Goal: Task Accomplishment & Management: Manage account settings

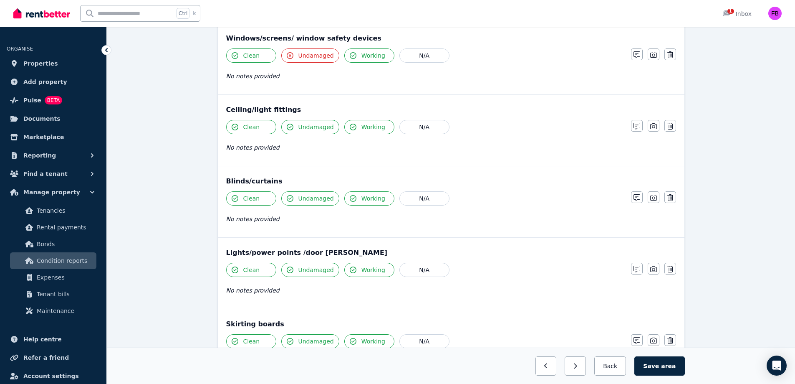
scroll to position [357, 0]
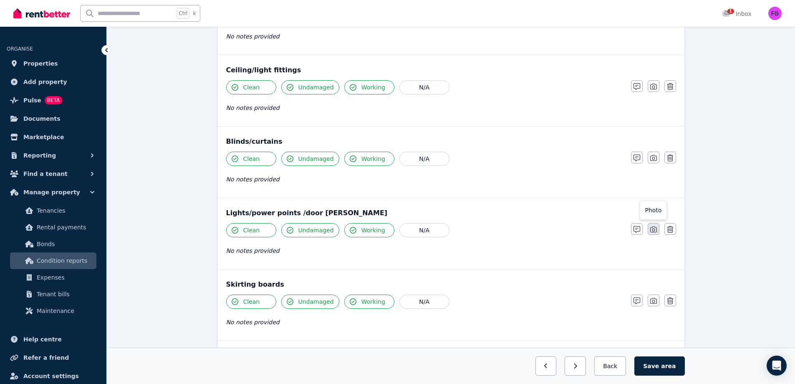
click at [657, 232] on icon "button" at bounding box center [653, 229] width 7 height 6
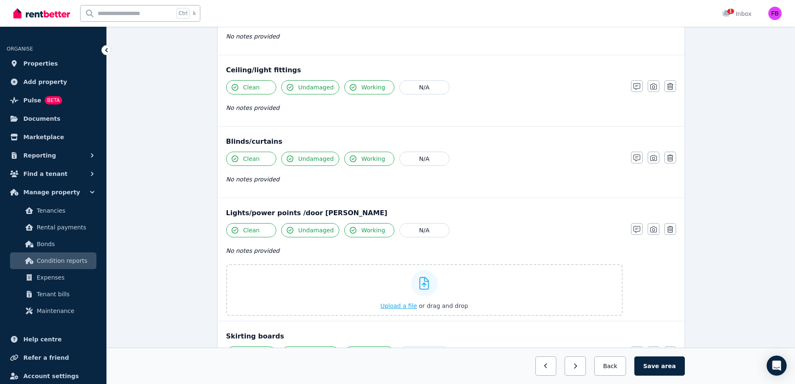
click at [410, 304] on span "Upload a file" at bounding box center [398, 305] width 37 height 7
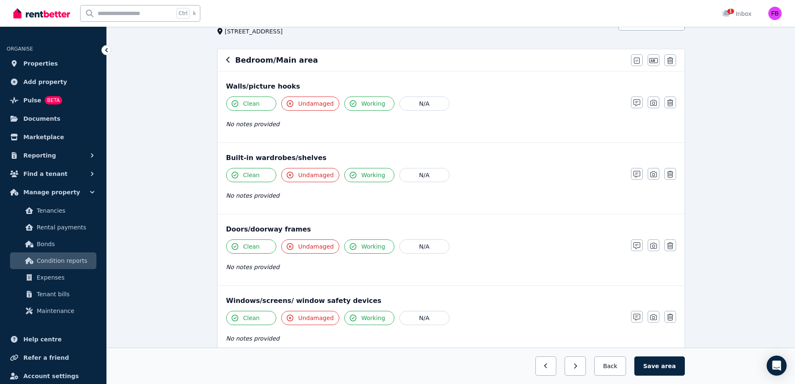
scroll to position [0, 0]
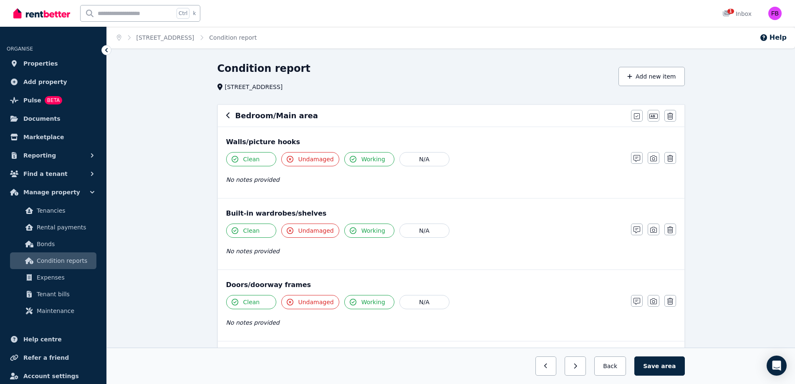
click at [227, 116] on icon "button" at bounding box center [227, 115] width 3 height 6
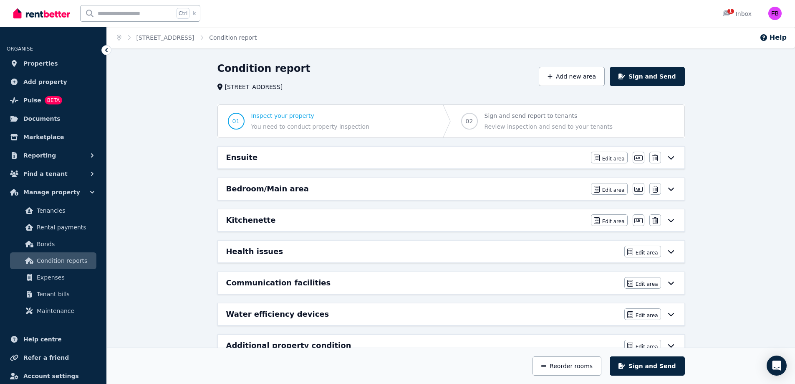
drag, startPoint x: 230, startPoint y: 116, endPoint x: 230, endPoint y: 197, distance: 80.2
click at [559, 226] on div "Kitchenette Edit area Edit area Edit name [GEOGRAPHIC_DATA]" at bounding box center [451, 220] width 467 height 22
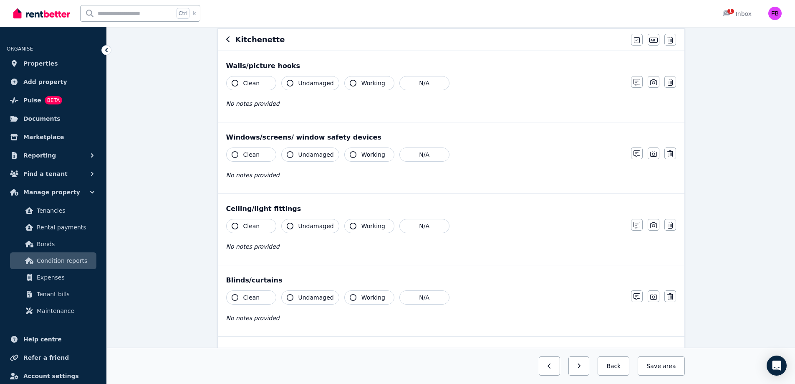
scroll to position [82, 0]
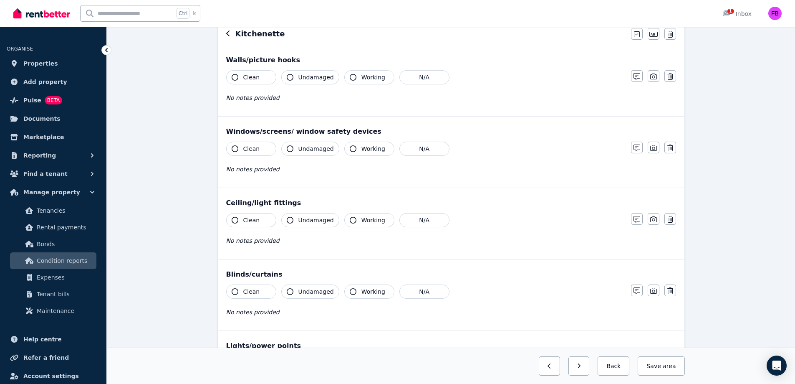
click at [263, 80] on button "Clean" at bounding box center [251, 77] width 50 height 14
click at [303, 81] on span "Undamaged" at bounding box center [315, 77] width 35 height 8
click at [371, 76] on span "Working" at bounding box center [374, 77] width 24 height 8
click at [244, 157] on div "Clean Undamaged Working N/A No notes provided" at bounding box center [424, 162] width 397 height 41
click at [260, 146] on button "Clean" at bounding box center [251, 149] width 50 height 14
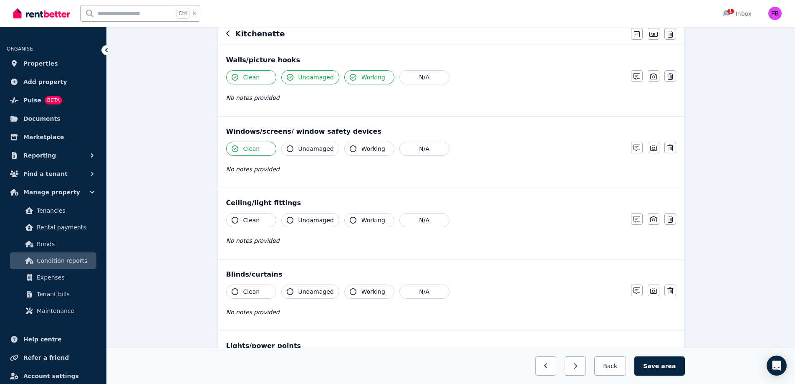
click at [294, 145] on button "Undamaged" at bounding box center [310, 149] width 58 height 14
click at [362, 152] on span "Working" at bounding box center [374, 148] width 24 height 8
click at [251, 218] on span "Clean" at bounding box center [251, 220] width 17 height 8
click at [328, 225] on button "Undamaged" at bounding box center [310, 220] width 58 height 14
click at [358, 225] on button "Working" at bounding box center [369, 220] width 50 height 14
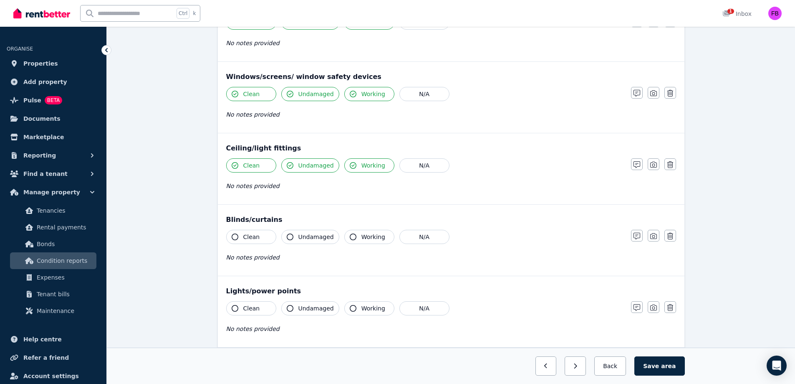
scroll to position [137, 0]
click at [268, 236] on button "Clean" at bounding box center [251, 236] width 50 height 14
click at [314, 243] on button "Undamaged" at bounding box center [310, 236] width 58 height 14
click at [354, 242] on button "Working" at bounding box center [369, 236] width 50 height 14
click at [239, 315] on div "Clean Undamaged Working N/A No notes provided" at bounding box center [424, 321] width 397 height 41
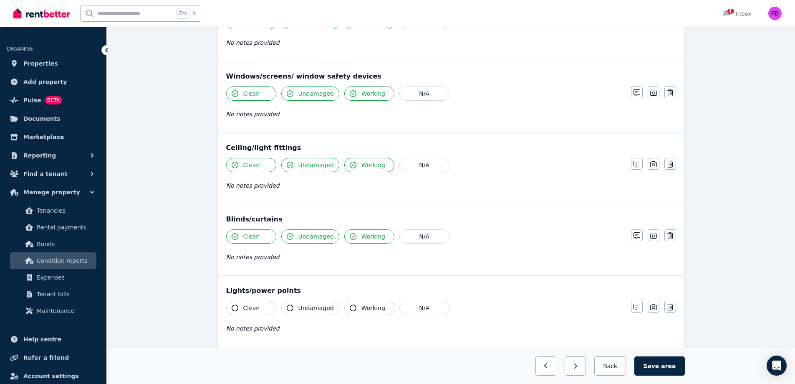
click at [252, 312] on button "Clean" at bounding box center [251, 308] width 50 height 14
click at [301, 311] on span "Undamaged" at bounding box center [315, 308] width 35 height 8
click at [362, 304] on span "Working" at bounding box center [374, 308] width 24 height 8
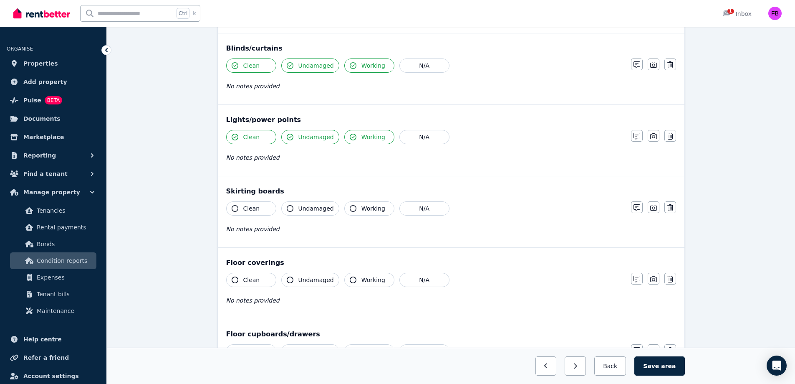
scroll to position [304, 0]
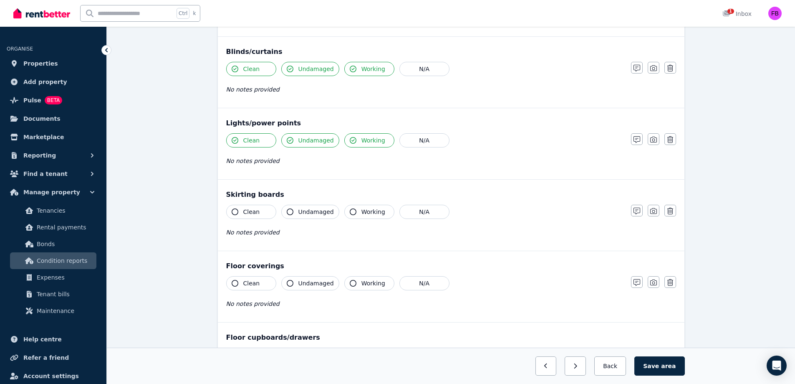
click at [261, 280] on button "Clean" at bounding box center [251, 283] width 50 height 14
click at [261, 215] on button "Clean" at bounding box center [251, 212] width 50 height 14
click at [308, 211] on span "Undamaged" at bounding box center [315, 211] width 35 height 8
click at [367, 212] on span "Working" at bounding box center [374, 211] width 24 height 8
click at [362, 282] on span "Working" at bounding box center [374, 283] width 24 height 8
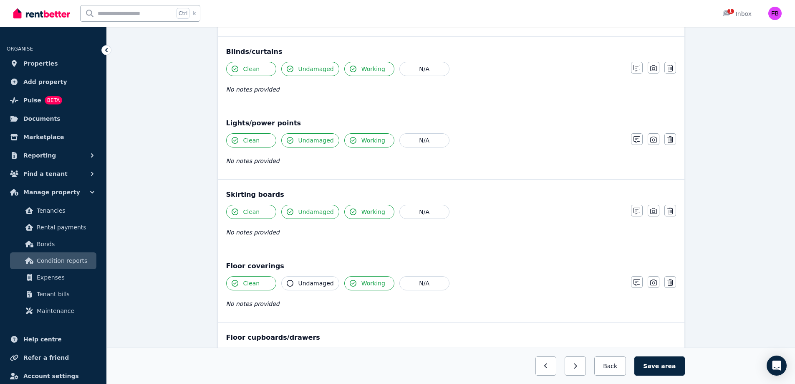
click at [307, 280] on span "Undamaged" at bounding box center [315, 283] width 35 height 8
click at [255, 307] on span "No notes provided" at bounding box center [252, 303] width 53 height 7
click at [633, 277] on button "button" at bounding box center [637, 282] width 12 height 12
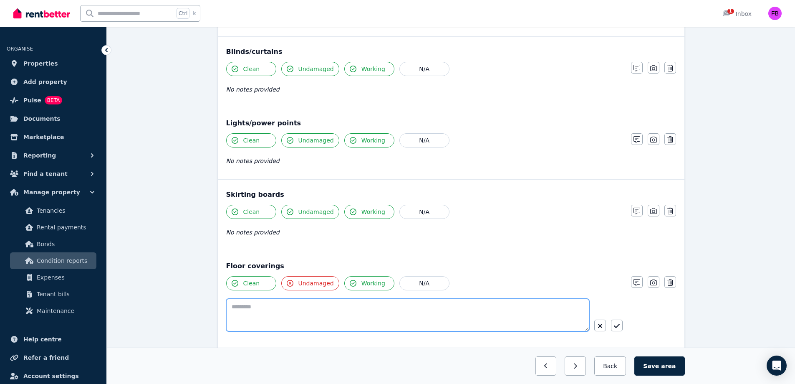
click at [283, 314] on textarea at bounding box center [407, 314] width 363 height 33
drag, startPoint x: 284, startPoint y: 303, endPoint x: 263, endPoint y: 306, distance: 20.7
click at [263, 306] on textarea "**********" at bounding box center [407, 314] width 363 height 33
click at [251, 307] on textarea "**********" at bounding box center [407, 314] width 363 height 33
click at [477, 323] on textarea "**********" at bounding box center [407, 314] width 363 height 33
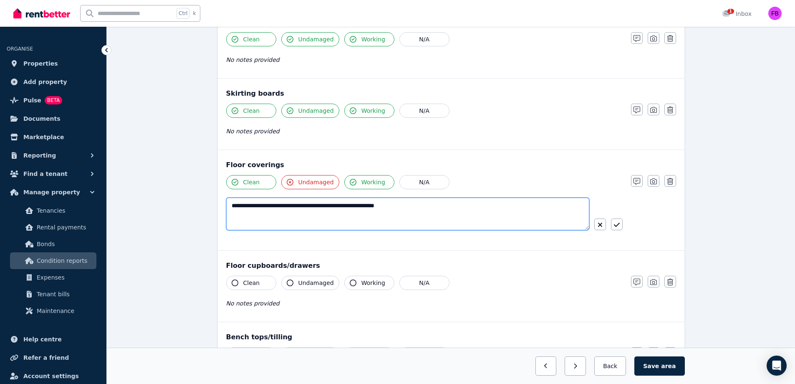
scroll to position [406, 0]
type textarea "**********"
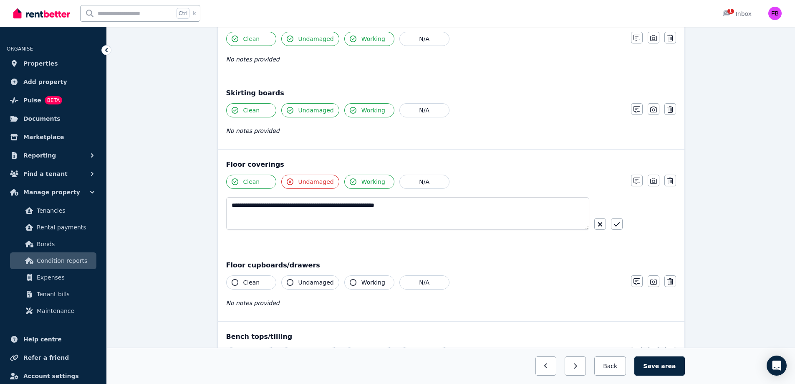
click at [271, 282] on button "Clean" at bounding box center [251, 282] width 50 height 14
click at [263, 282] on button "Clean" at bounding box center [251, 282] width 50 height 14
click at [324, 281] on span "Undamaged" at bounding box center [315, 282] width 35 height 8
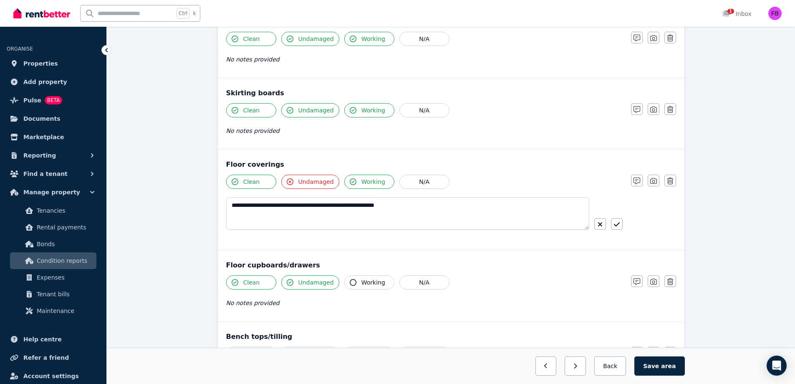
click at [376, 282] on span "Working" at bounding box center [374, 282] width 24 height 8
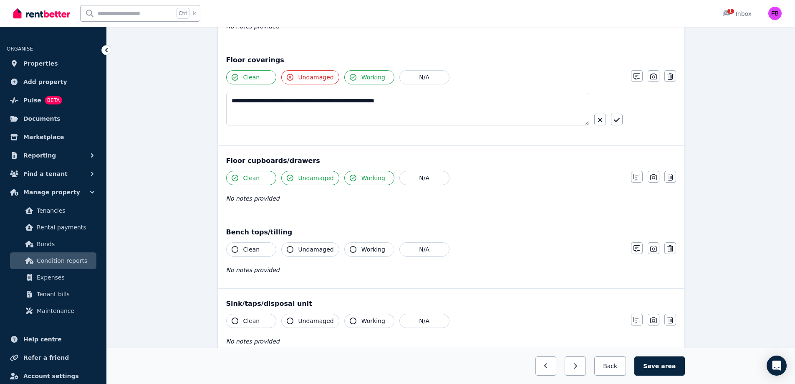
scroll to position [516, 0]
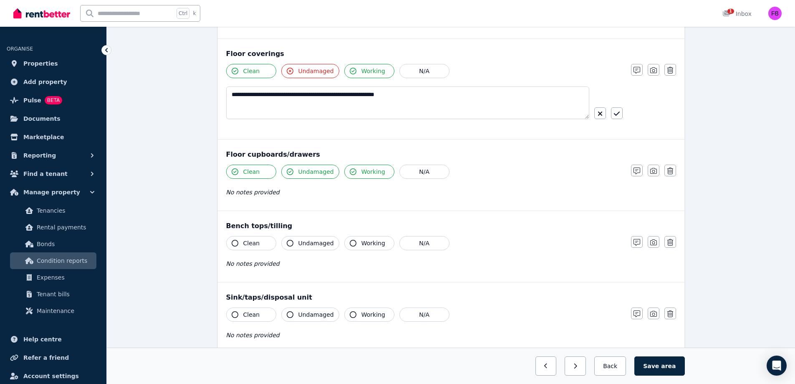
click at [266, 244] on button "Clean" at bounding box center [251, 243] width 50 height 14
click at [300, 242] on span "Undamaged" at bounding box center [315, 243] width 35 height 8
click at [360, 248] on button "Working" at bounding box center [369, 243] width 50 height 14
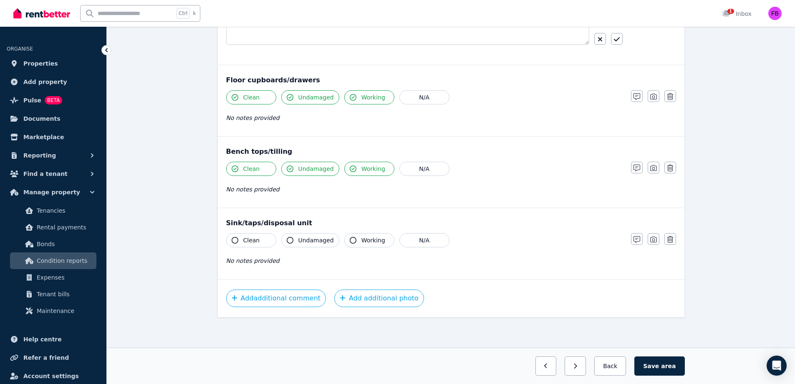
click at [264, 243] on button "Clean" at bounding box center [251, 240] width 50 height 14
click at [309, 236] on span "Undamaged" at bounding box center [315, 240] width 35 height 8
click at [362, 242] on span "Working" at bounding box center [374, 240] width 24 height 8
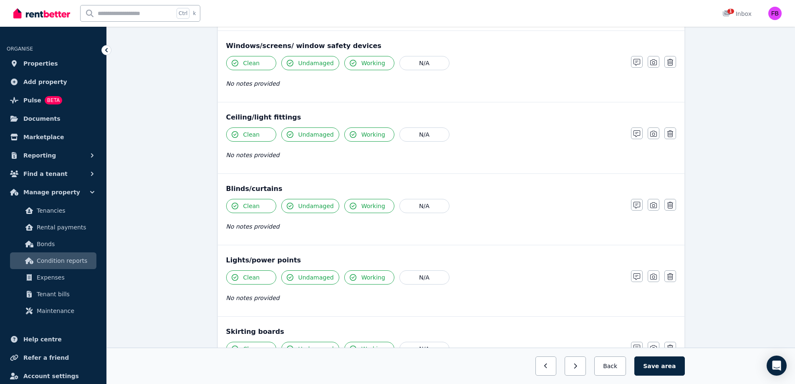
scroll to position [37, 0]
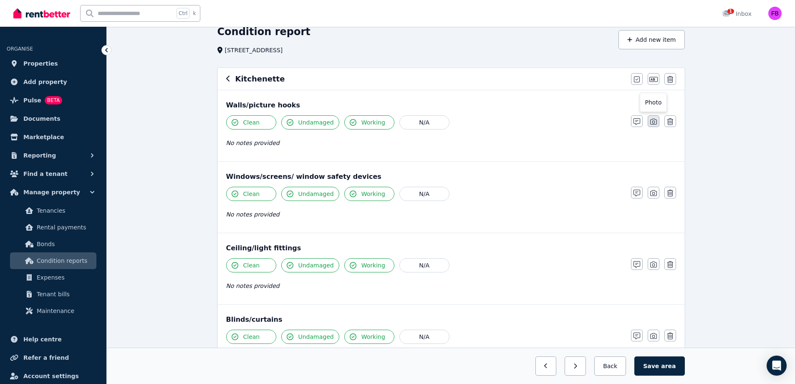
click at [656, 119] on icon "button" at bounding box center [653, 121] width 7 height 7
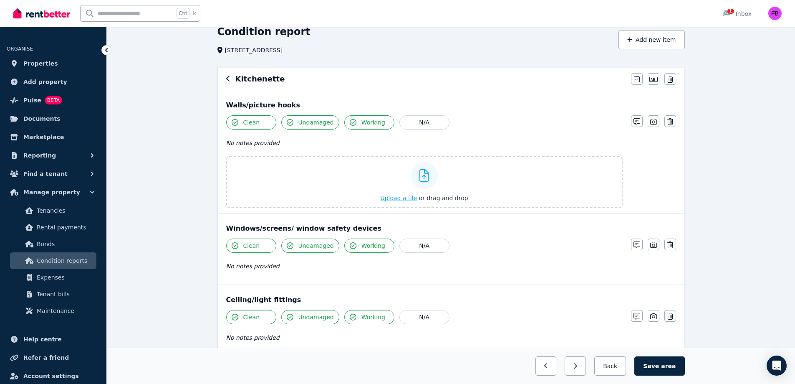
click at [401, 201] on span "Upload a file" at bounding box center [398, 198] width 37 height 7
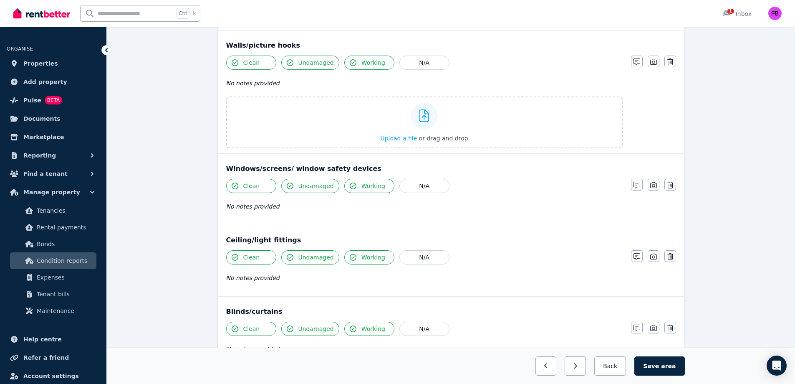
scroll to position [108, 0]
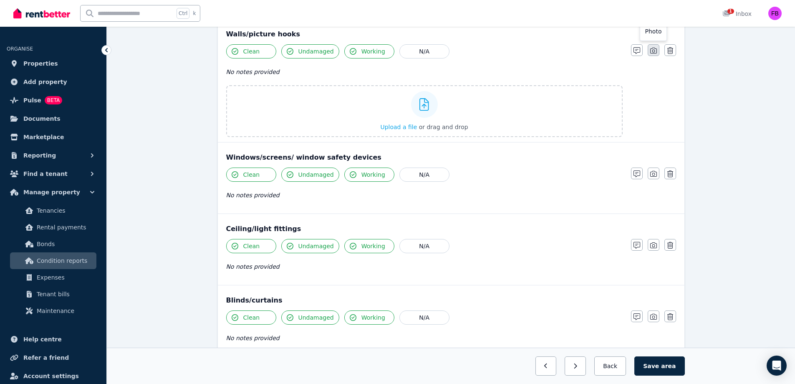
click at [655, 46] on button "button" at bounding box center [654, 50] width 12 height 12
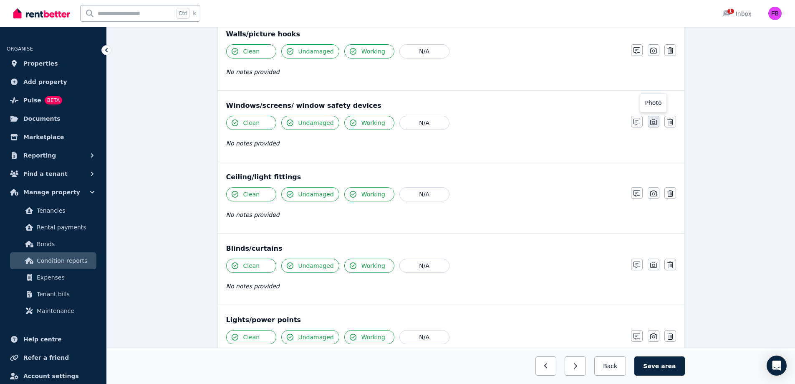
click at [655, 121] on icon "button" at bounding box center [653, 122] width 7 height 7
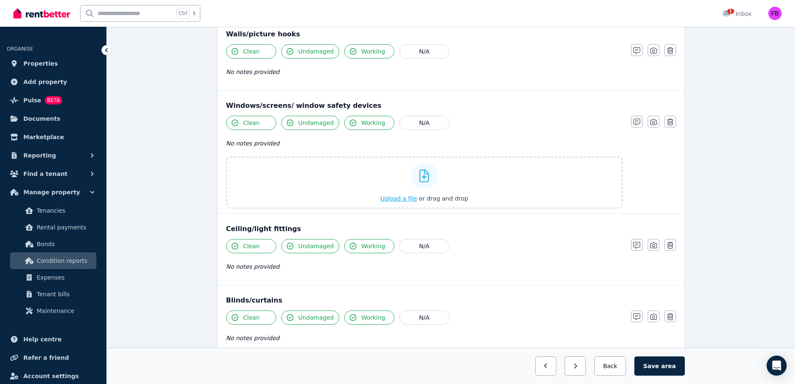
click at [409, 200] on span "Upload a file" at bounding box center [398, 198] width 37 height 7
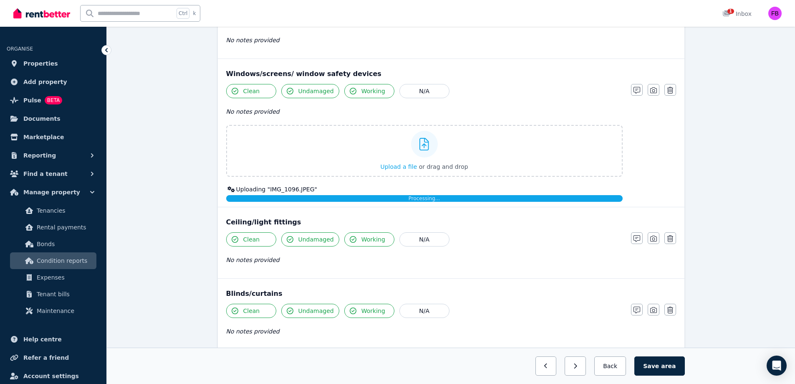
scroll to position [147, 0]
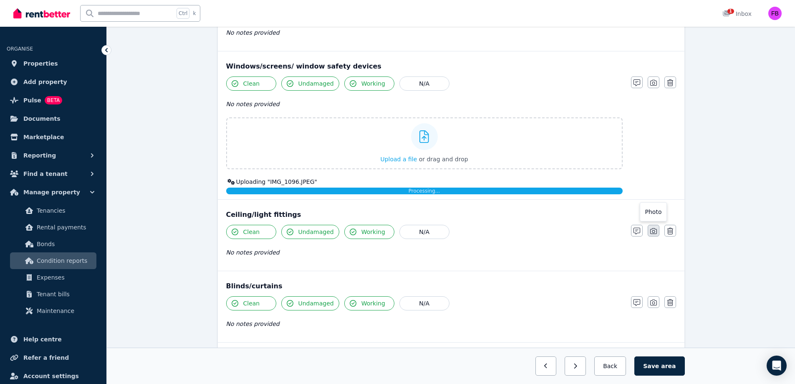
click at [657, 233] on icon "button" at bounding box center [653, 231] width 7 height 6
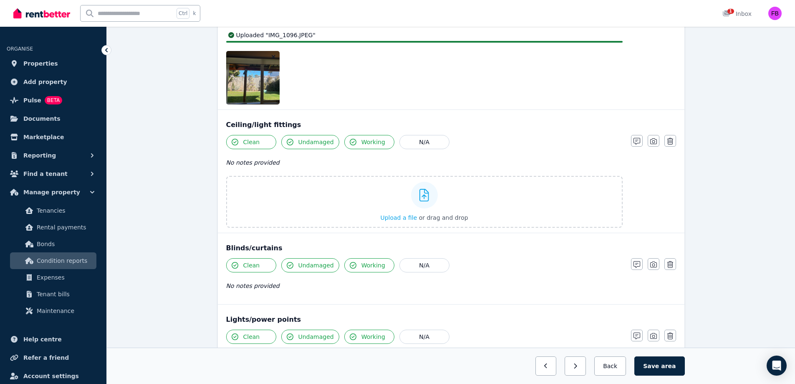
scroll to position [294, 0]
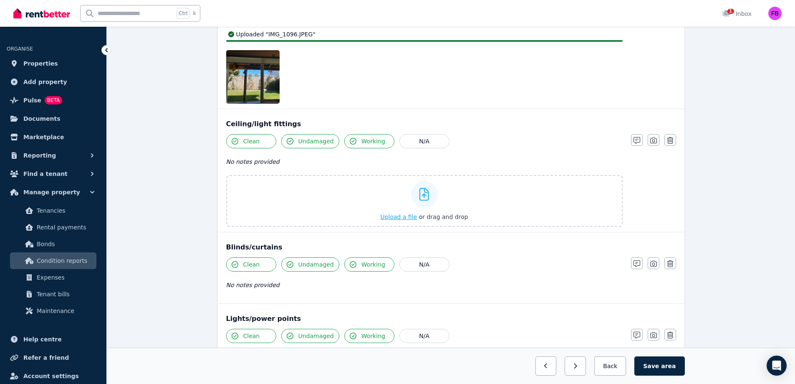
click at [400, 217] on span "Upload a file" at bounding box center [398, 216] width 37 height 7
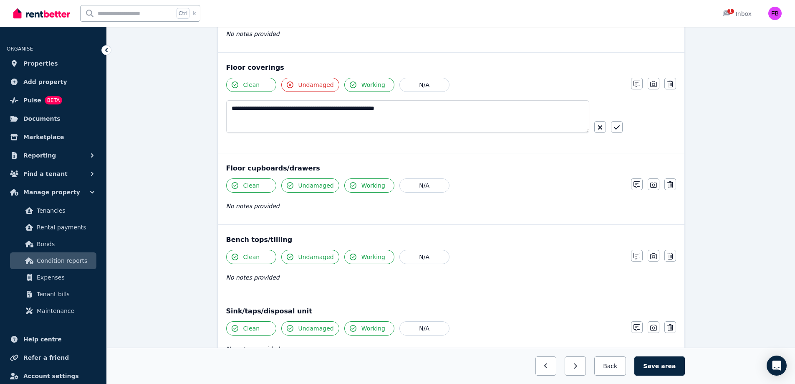
scroll to position [666, 0]
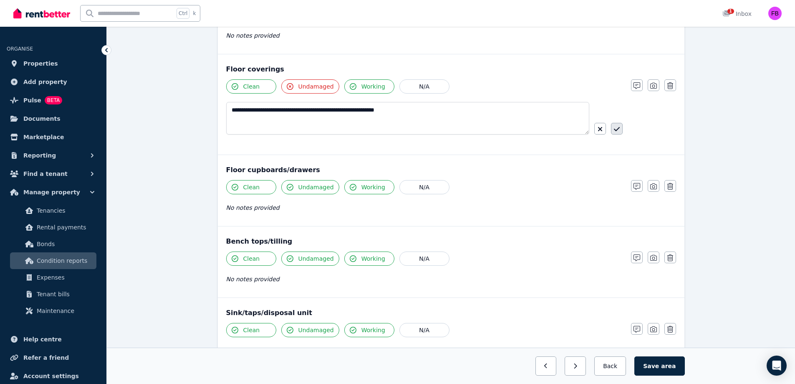
click at [617, 128] on icon "button" at bounding box center [617, 129] width 6 height 7
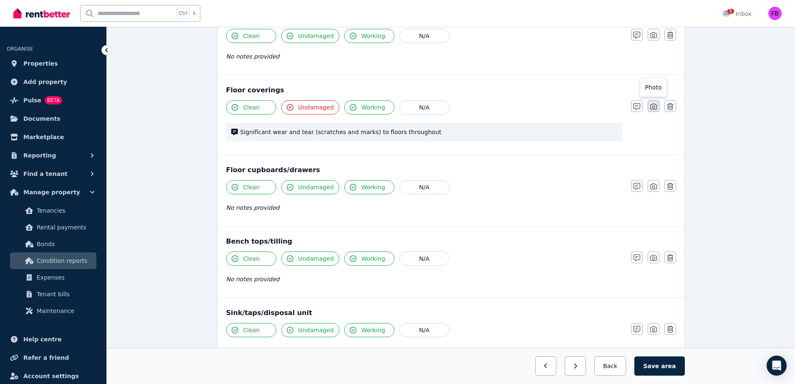
click at [656, 108] on icon "button" at bounding box center [653, 106] width 7 height 7
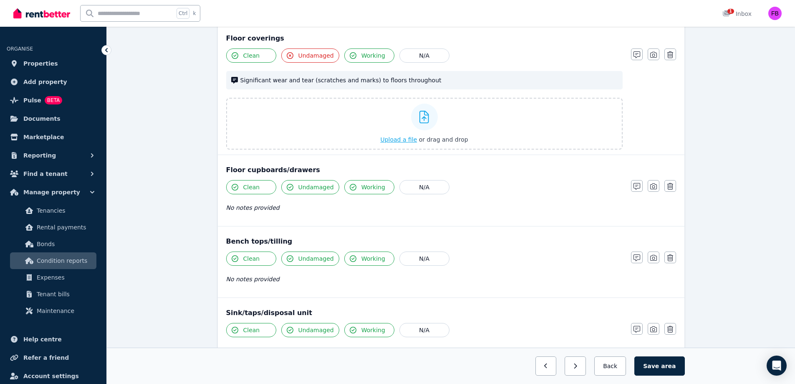
click at [399, 141] on span "Upload a file" at bounding box center [398, 139] width 37 height 7
click at [650, 261] on icon "button" at bounding box center [653, 257] width 7 height 7
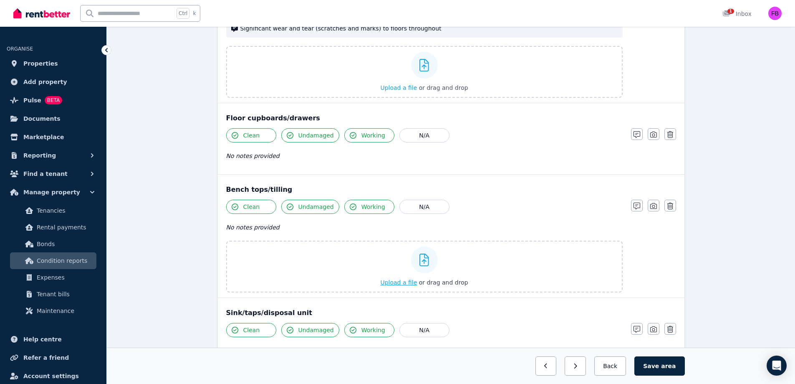
click at [410, 284] on span "Upload a file" at bounding box center [398, 282] width 37 height 7
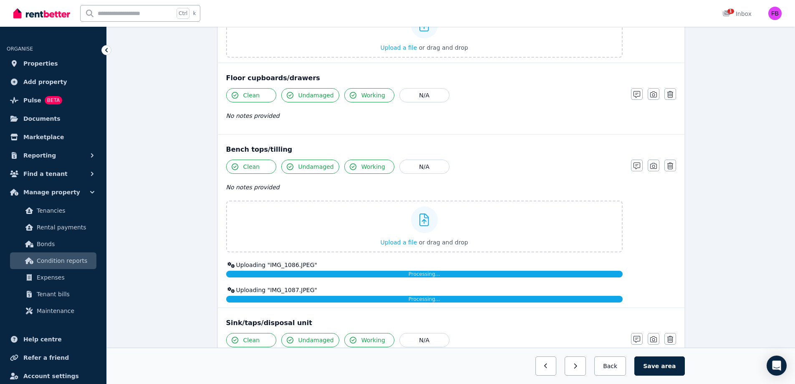
scroll to position [787, 0]
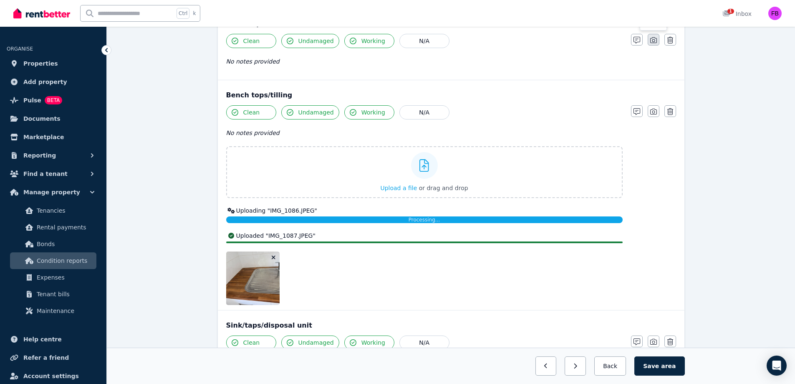
click at [653, 96] on div "Bench tops/tilling" at bounding box center [451, 95] width 450 height 10
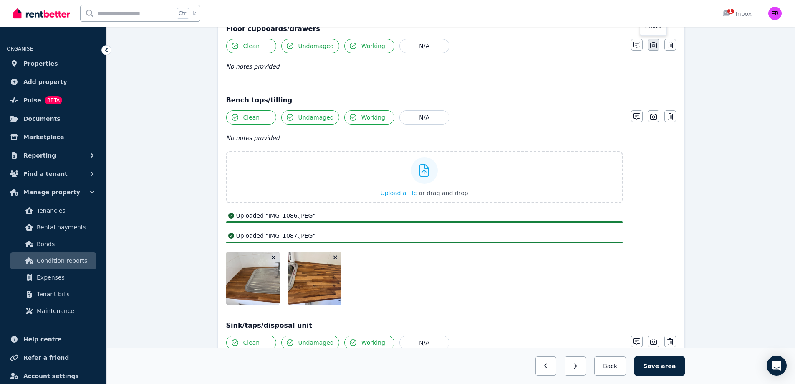
click at [656, 45] on icon "button" at bounding box center [653, 45] width 7 height 7
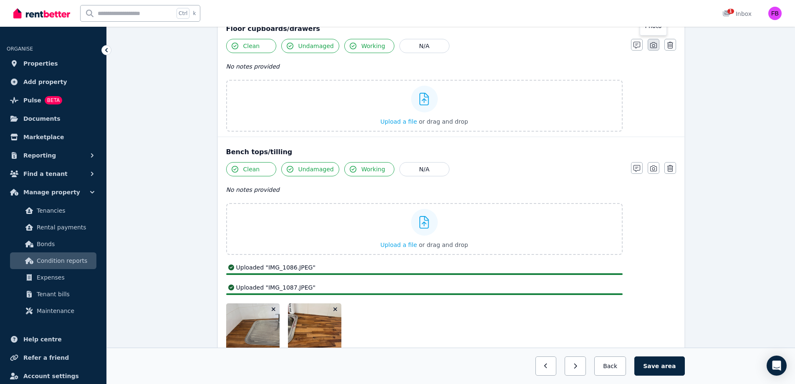
scroll to position [890, 0]
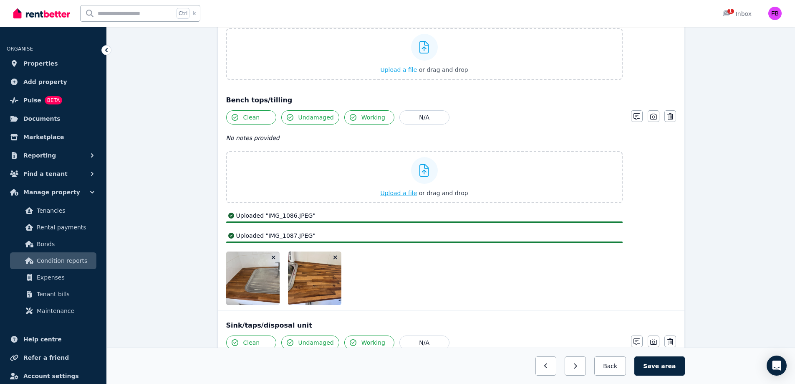
click at [411, 195] on span "Upload a file" at bounding box center [398, 193] width 37 height 7
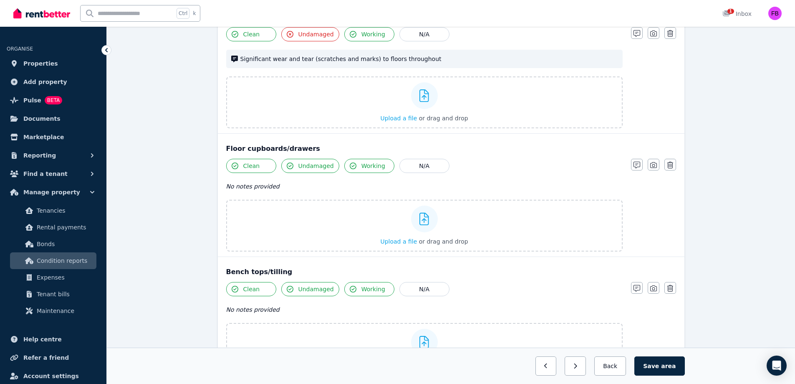
scroll to position [718, 0]
click at [406, 242] on span "Upload a file" at bounding box center [398, 241] width 37 height 7
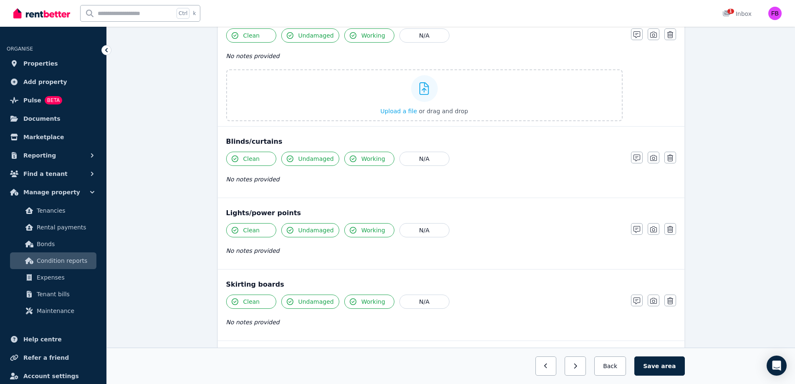
scroll to position [379, 0]
click at [654, 231] on icon "button" at bounding box center [653, 230] width 7 height 6
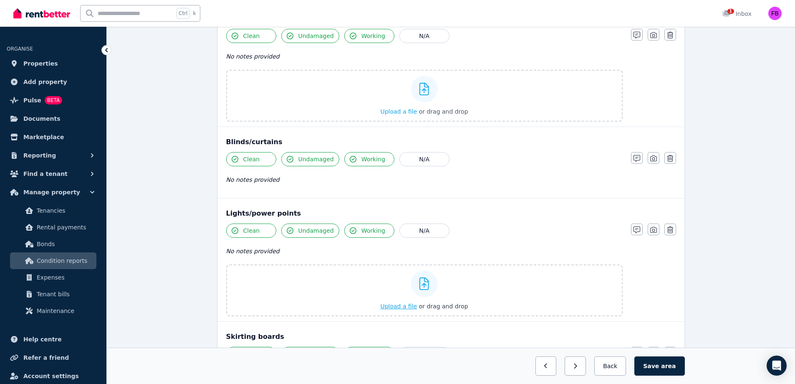
click at [402, 309] on span "Upload a file" at bounding box center [398, 306] width 37 height 7
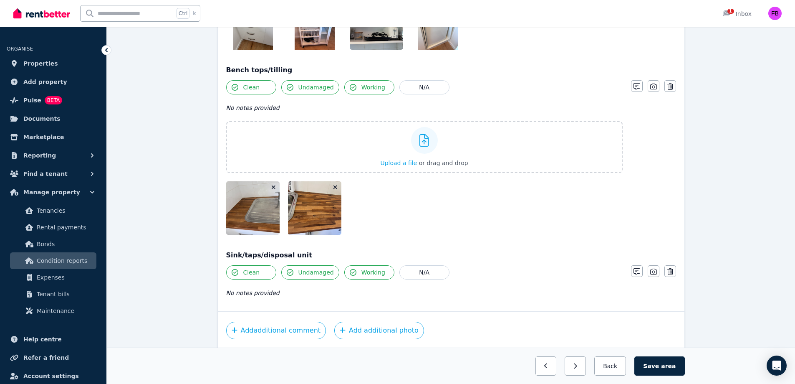
scroll to position [1128, 0]
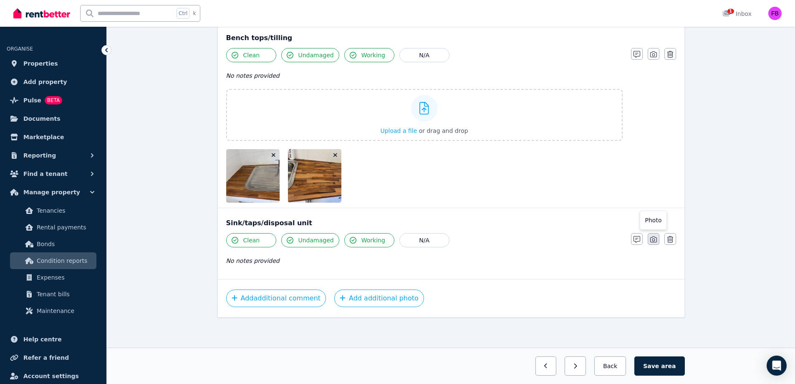
click at [652, 235] on button "button" at bounding box center [654, 239] width 12 height 12
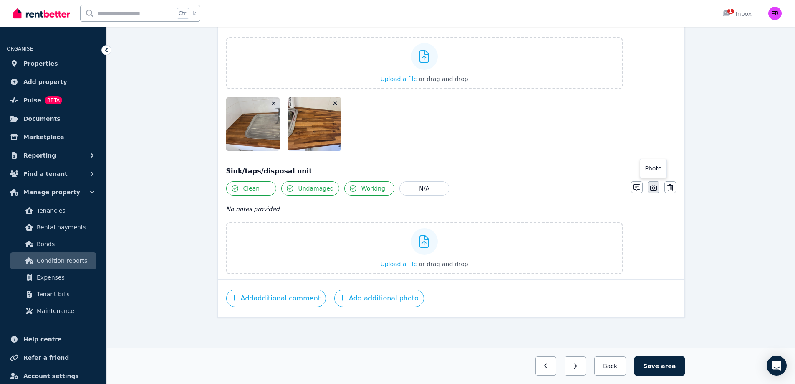
click at [654, 190] on icon "button" at bounding box center [653, 188] width 7 height 6
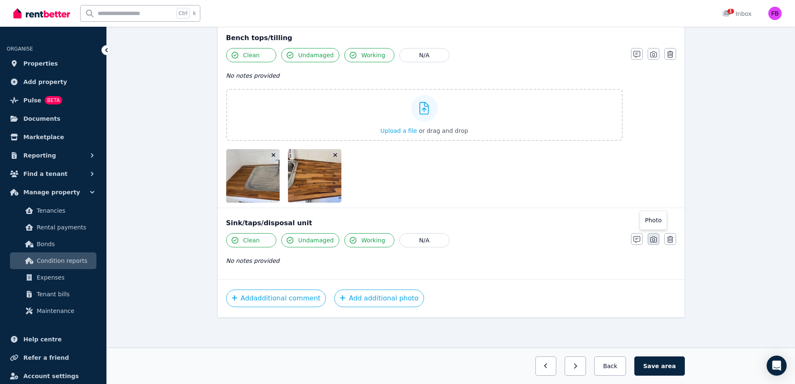
scroll to position [1128, 0]
click at [657, 238] on button "button" at bounding box center [654, 239] width 12 height 12
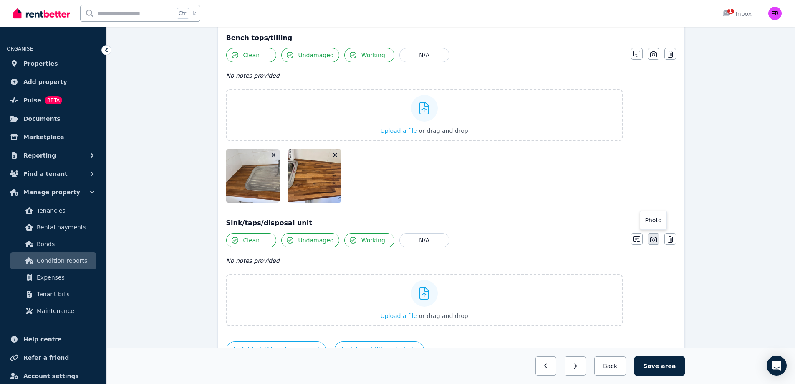
scroll to position [1179, 0]
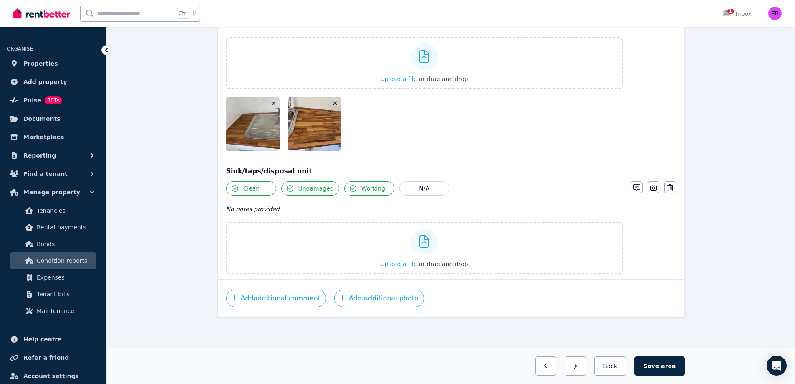
click at [402, 266] on span "Upload a file" at bounding box center [398, 264] width 37 height 7
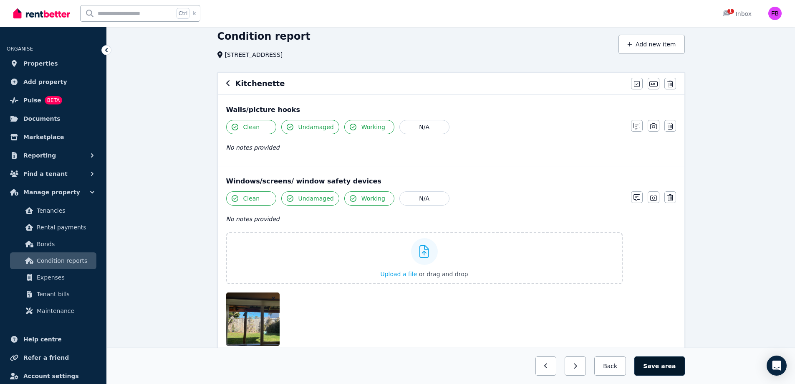
scroll to position [32, 0]
click at [661, 363] on button "Save area" at bounding box center [660, 365] width 50 height 19
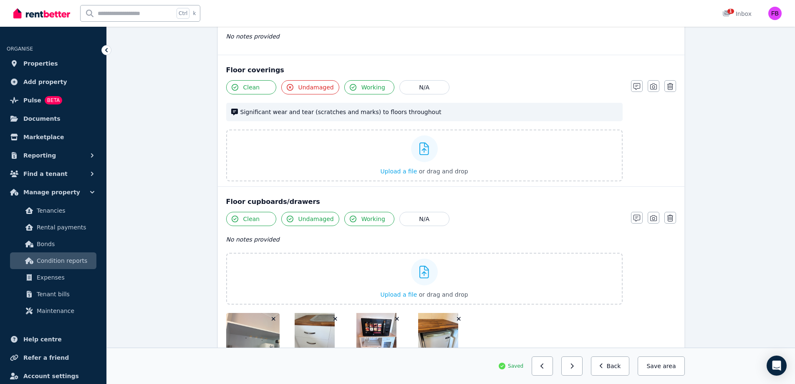
scroll to position [787, 0]
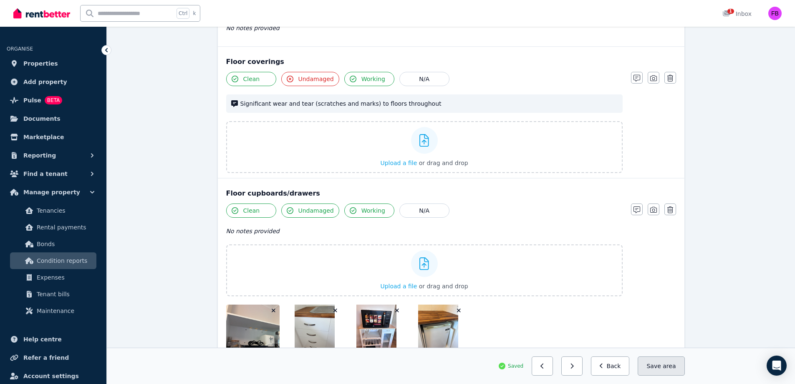
click at [668, 364] on span "area" at bounding box center [669, 366] width 13 height 8
click at [668, 364] on span "Saving..." at bounding box center [672, 366] width 25 height 8
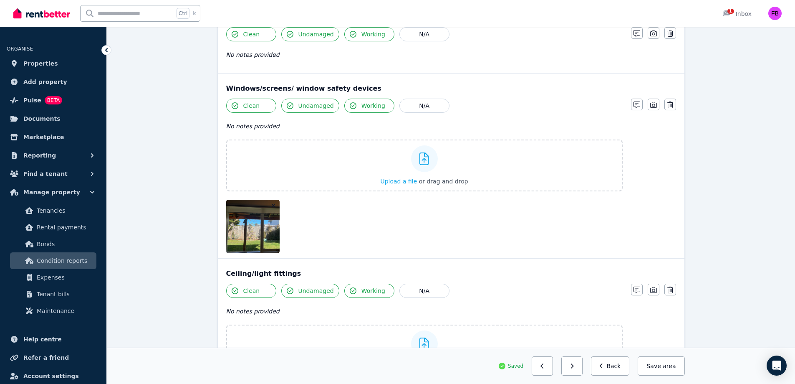
scroll to position [0, 0]
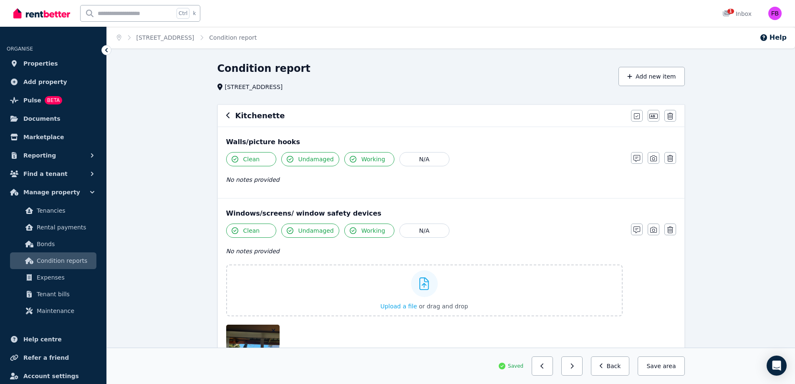
click at [228, 115] on icon "button" at bounding box center [228, 115] width 4 height 7
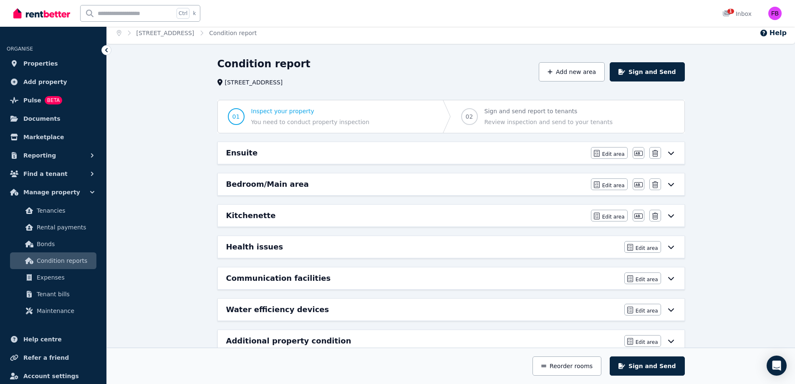
scroll to position [25, 0]
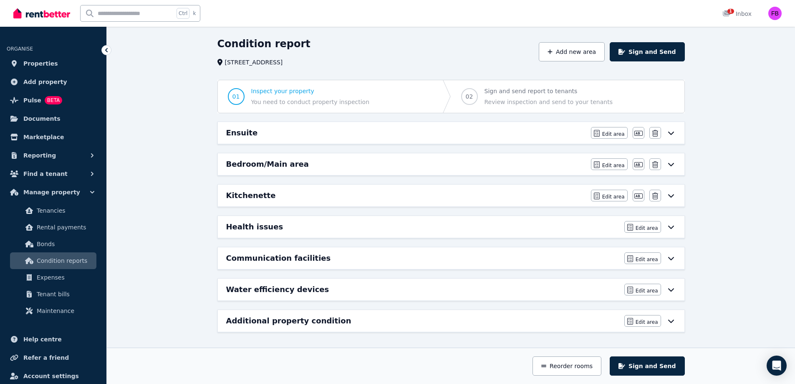
click at [556, 162] on div "Bedroom/Main area" at bounding box center [406, 164] width 360 height 12
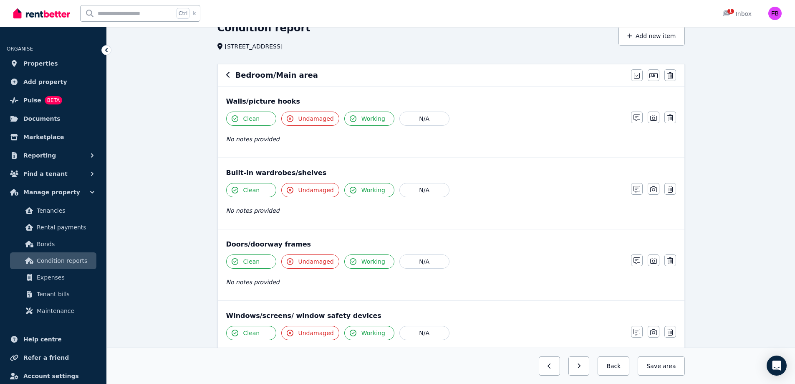
scroll to position [42, 0]
click at [653, 117] on icon "button" at bounding box center [653, 116] width 7 height 7
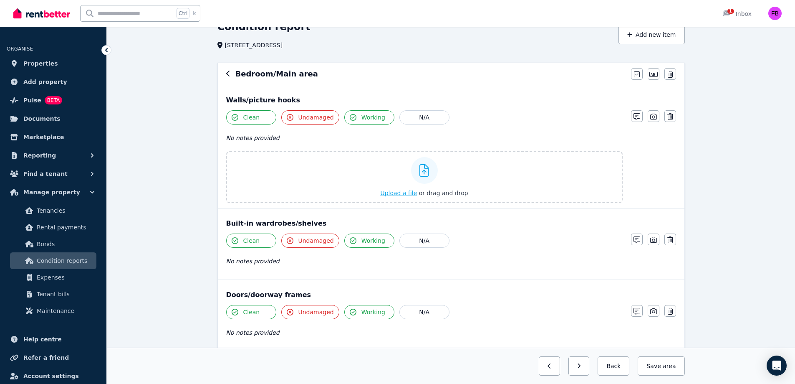
click at [410, 193] on span "Upload a file" at bounding box center [398, 193] width 37 height 7
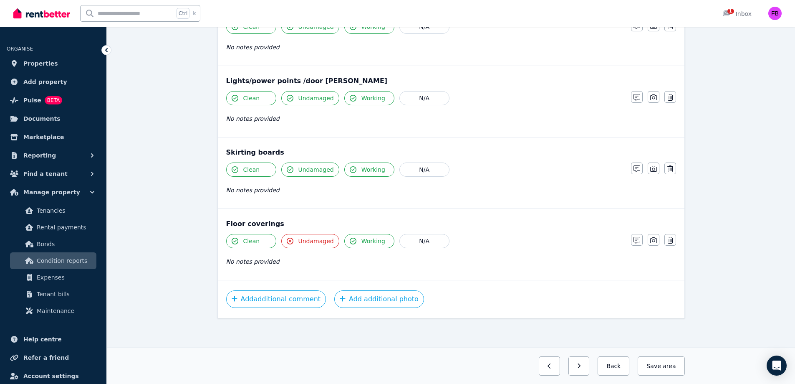
scroll to position [540, 0]
click at [654, 99] on icon "button" at bounding box center [653, 98] width 7 height 7
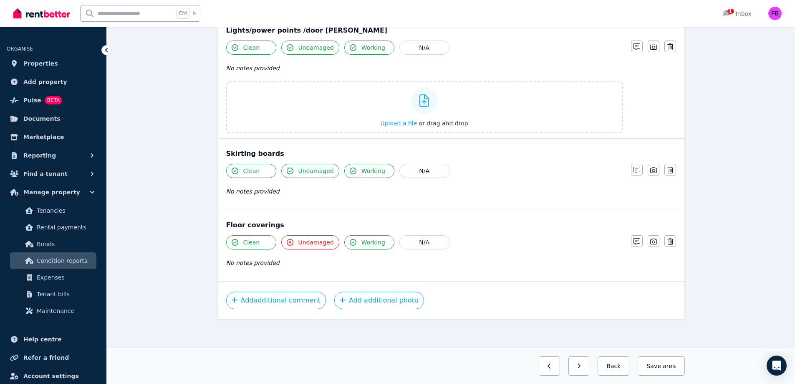
click at [397, 123] on span "Upload a file" at bounding box center [398, 123] width 37 height 7
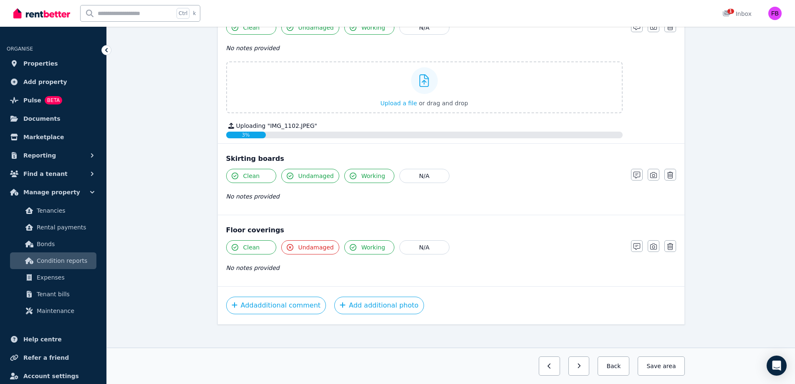
scroll to position [617, 0]
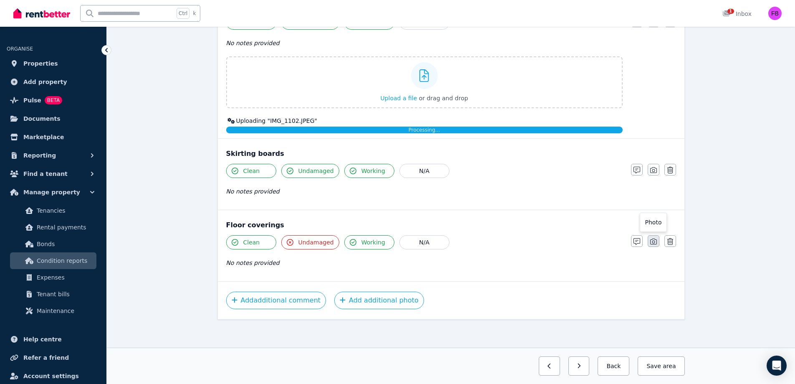
click at [651, 243] on icon "button" at bounding box center [653, 241] width 7 height 7
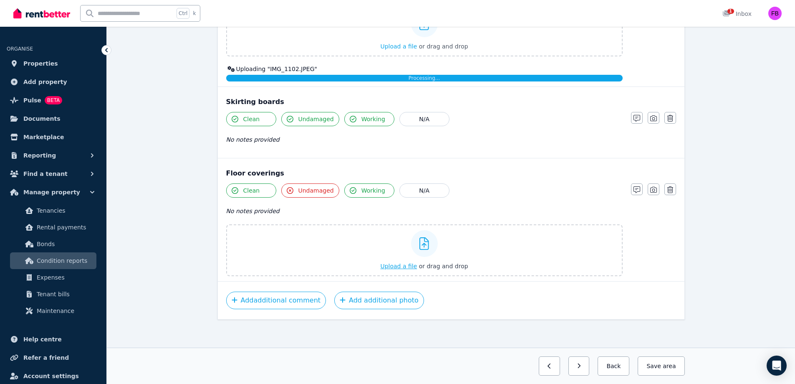
scroll to position [725, 0]
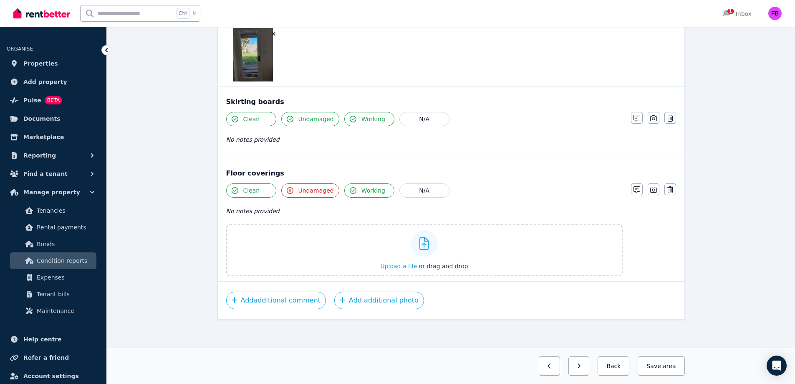
click at [407, 266] on span "Upload a file" at bounding box center [398, 266] width 37 height 7
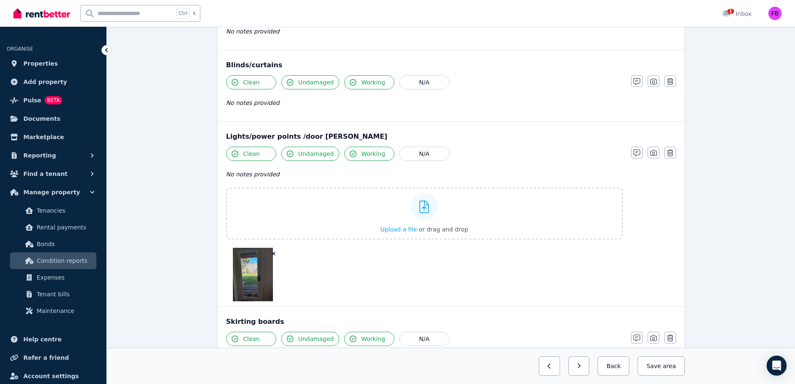
scroll to position [487, 0]
click at [272, 254] on icon "button" at bounding box center [273, 252] width 5 height 6
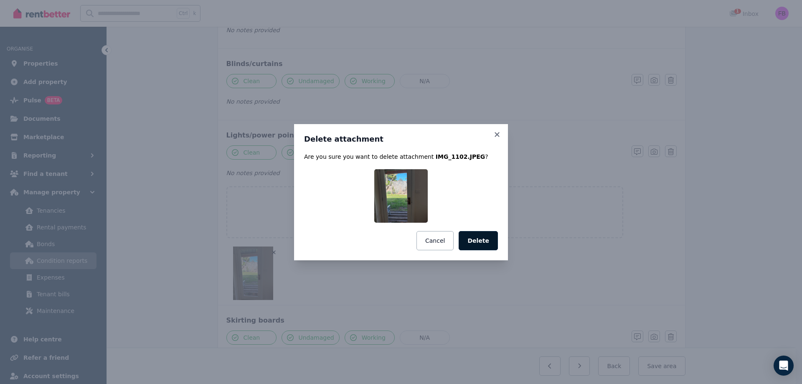
click at [482, 246] on button "Delete" at bounding box center [477, 240] width 39 height 19
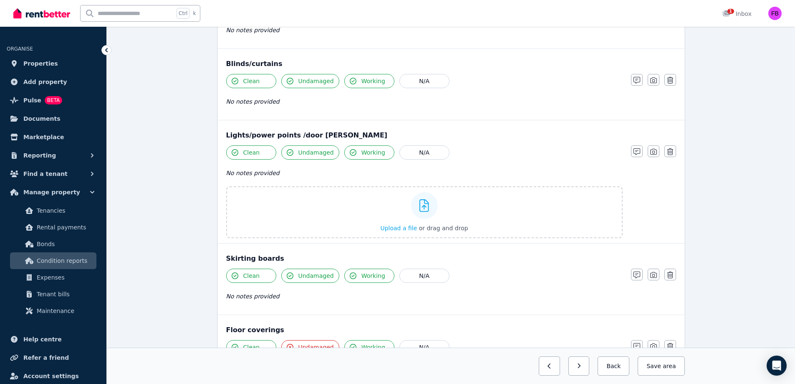
click at [498, 138] on div "Lights/power points /door [PERSON_NAME]" at bounding box center [451, 135] width 450 height 10
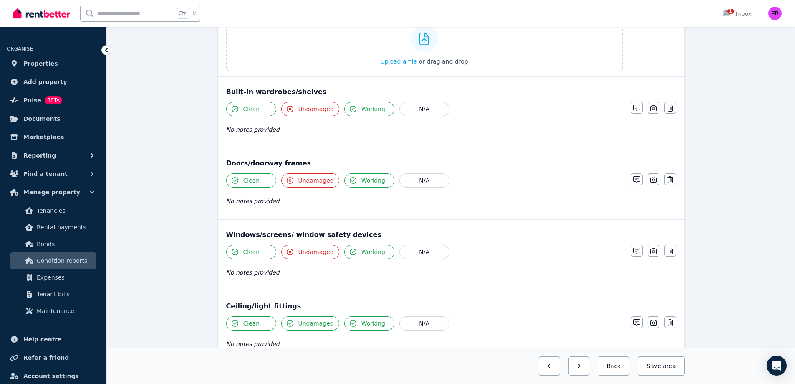
scroll to position [169, 0]
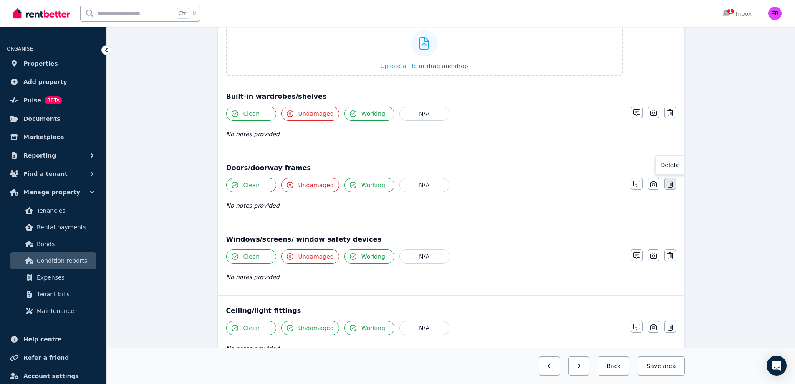
click at [668, 186] on icon "button" at bounding box center [671, 184] width 6 height 7
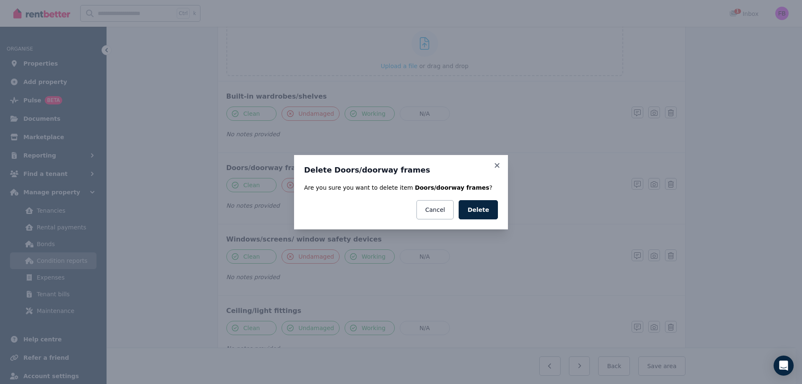
click at [501, 164] on div "Delete Doors/doorway frames Are you sure you want to delete item Doors/doorway …" at bounding box center [401, 192] width 214 height 74
click at [497, 166] on icon at bounding box center [496, 165] width 5 height 5
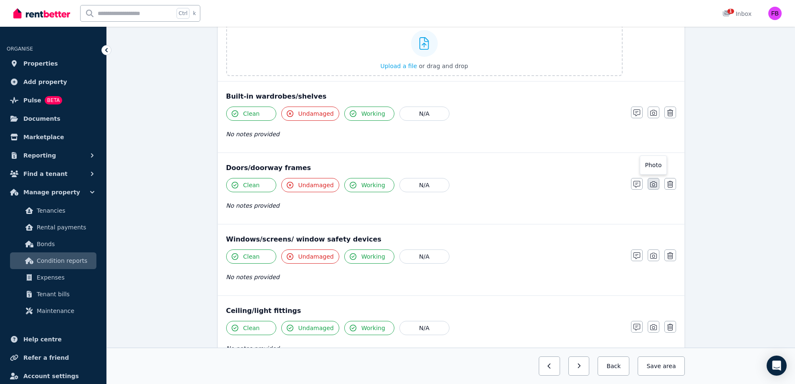
click at [649, 185] on button "button" at bounding box center [654, 184] width 12 height 12
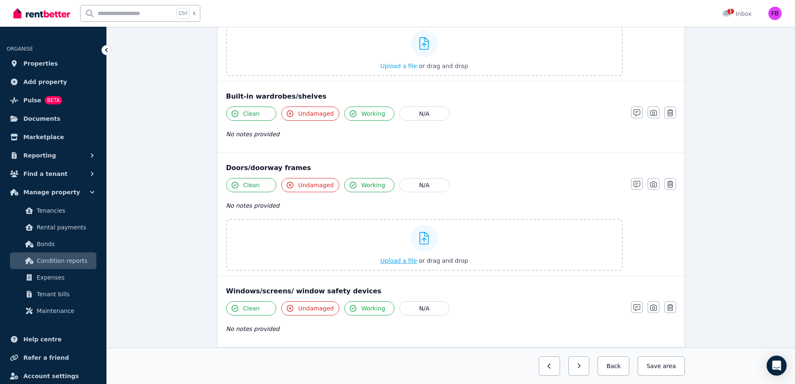
click at [410, 263] on span "Upload a file" at bounding box center [398, 260] width 37 height 7
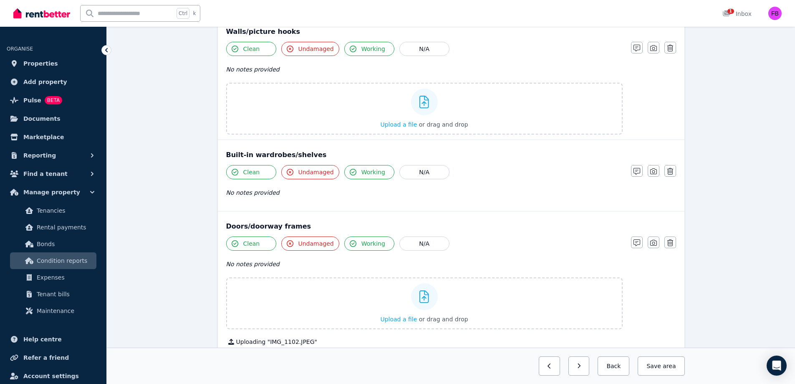
scroll to position [110, 0]
click at [655, 174] on icon "button" at bounding box center [653, 171] width 7 height 7
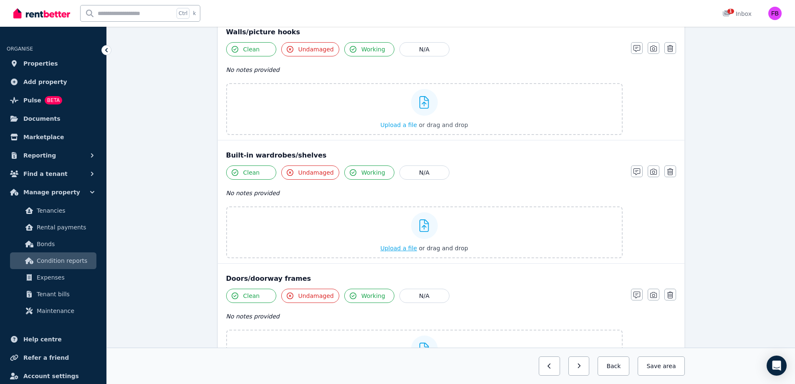
click at [405, 250] on span "Upload a file" at bounding box center [398, 248] width 37 height 7
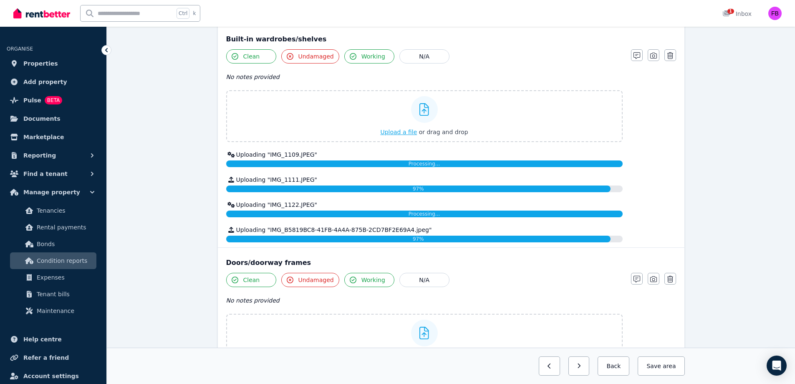
scroll to position [226, 0]
drag, startPoint x: 382, startPoint y: 165, endPoint x: 210, endPoint y: 250, distance: 192.1
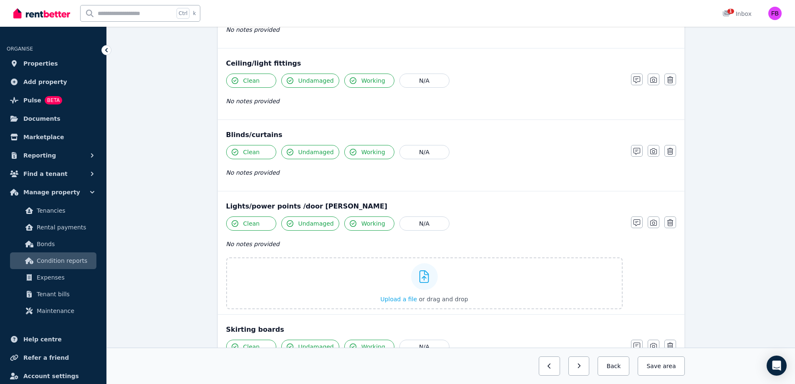
scroll to position [723, 0]
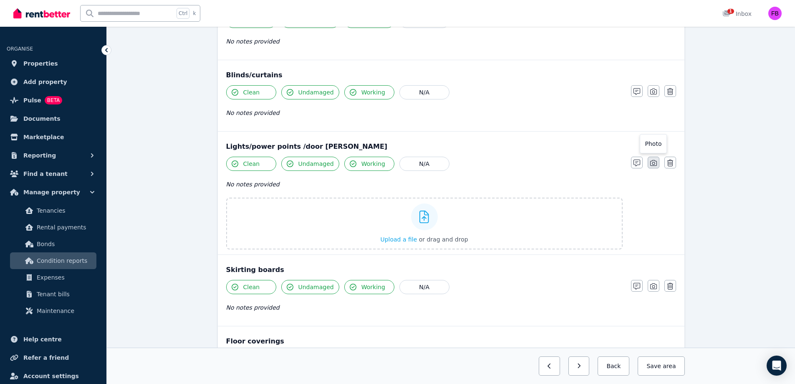
click at [652, 165] on icon "button" at bounding box center [653, 162] width 7 height 7
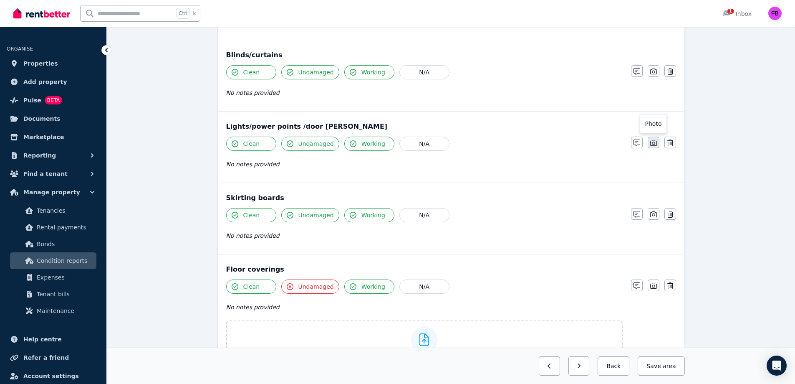
click at [651, 144] on icon "button" at bounding box center [653, 142] width 7 height 7
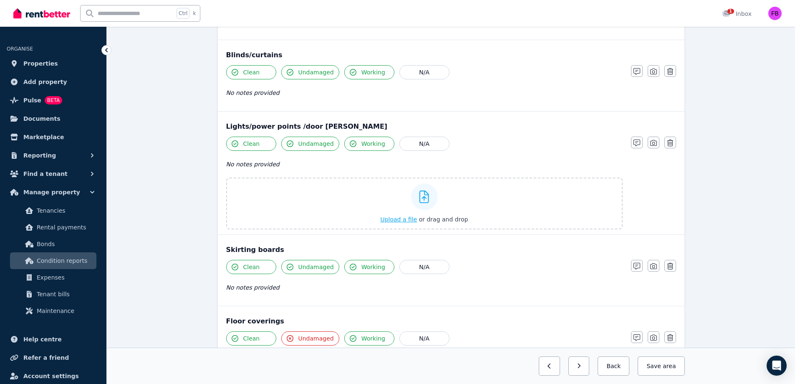
click at [410, 219] on span "Upload a file" at bounding box center [398, 219] width 37 height 7
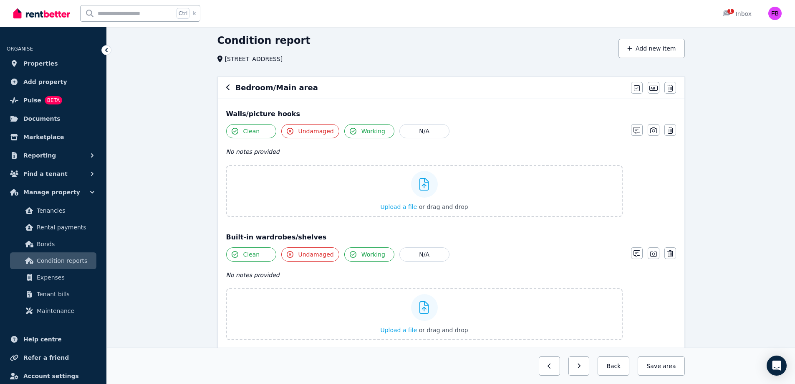
scroll to position [28, 0]
click at [336, 188] on label "Upload a file or drag and drop" at bounding box center [424, 191] width 397 height 52
click at [0, 0] on input "Upload a file or drag and drop" at bounding box center [0, 0] width 0 height 0
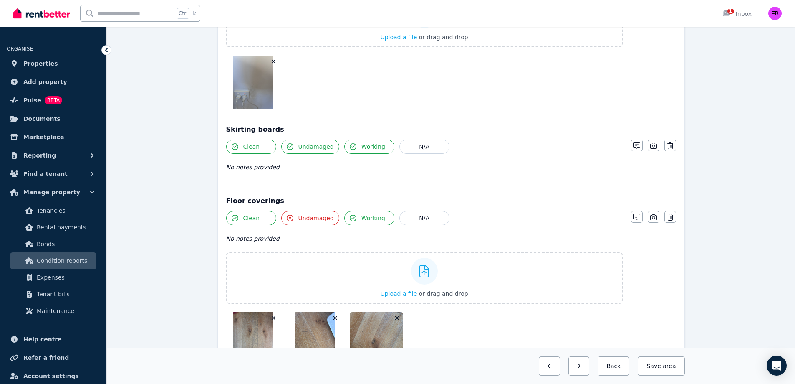
scroll to position [996, 0]
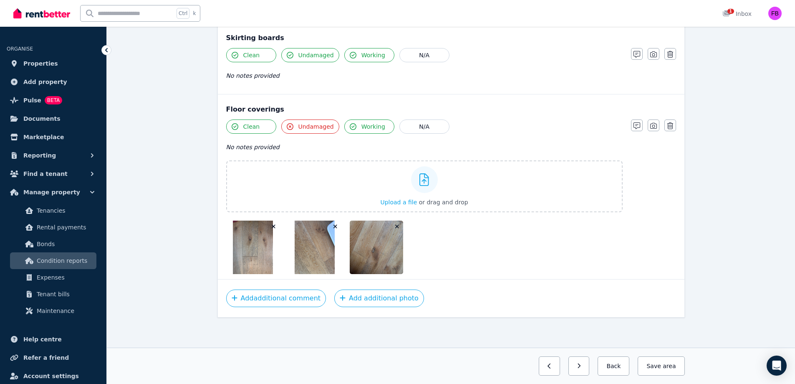
click at [256, 252] on img at bounding box center [253, 246] width 40 height 53
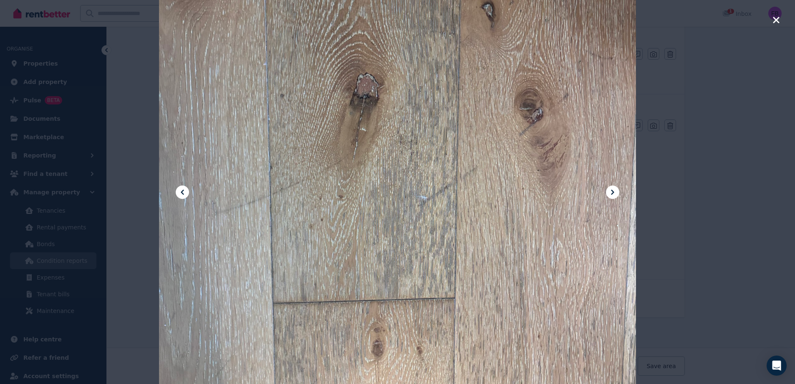
click at [614, 192] on icon at bounding box center [613, 192] width 10 height 10
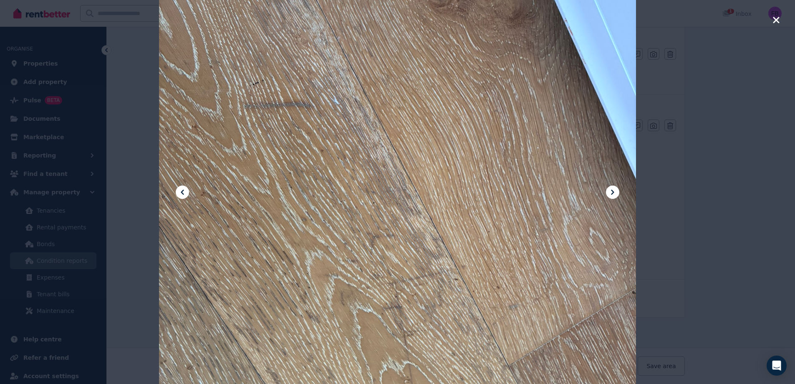
click at [614, 192] on icon at bounding box center [613, 192] width 10 height 10
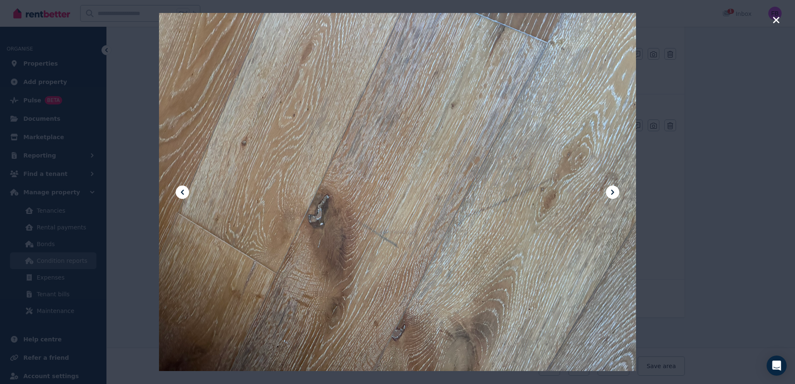
click at [614, 192] on icon at bounding box center [613, 192] width 10 height 10
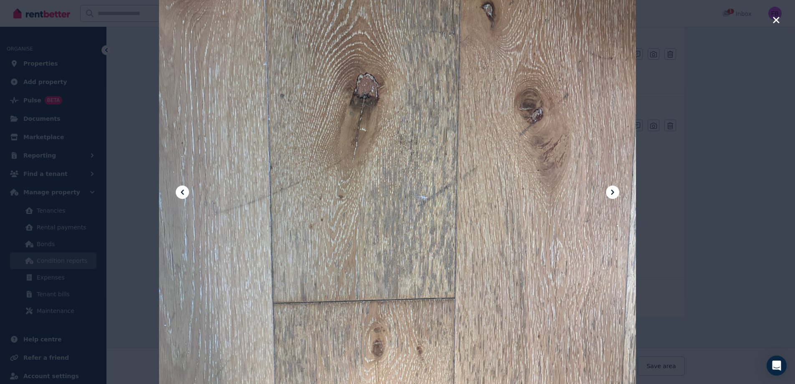
click at [771, 23] on div at bounding box center [397, 192] width 795 height 384
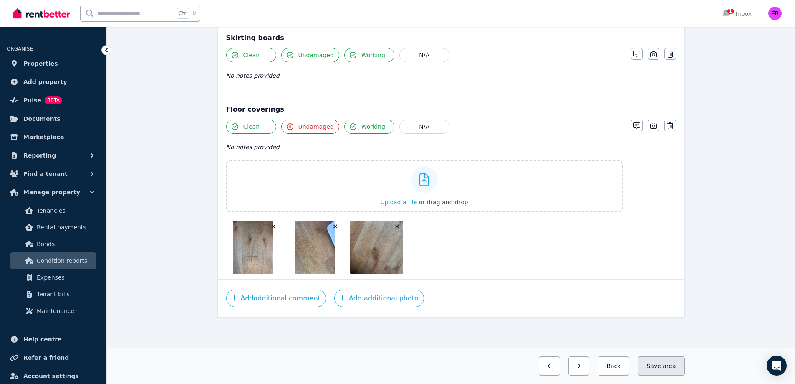
click at [669, 367] on span "area" at bounding box center [669, 366] width 13 height 8
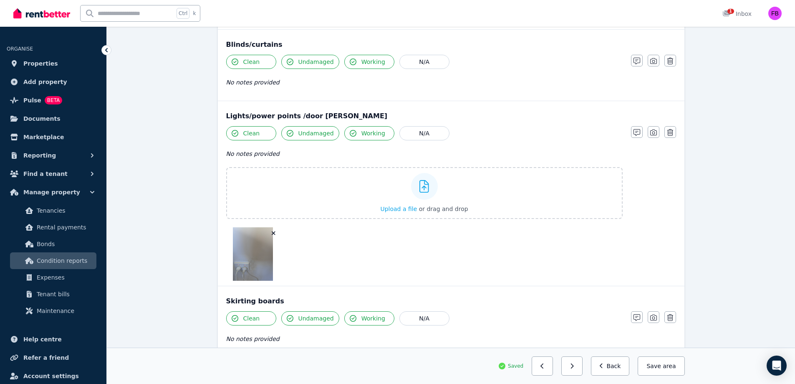
scroll to position [731, 0]
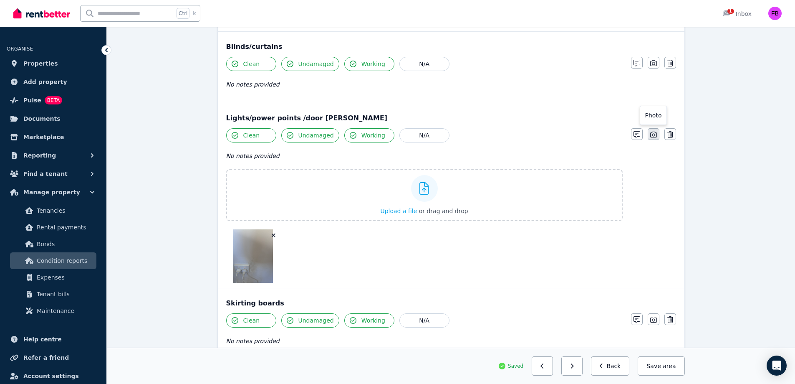
click at [655, 137] on icon "button" at bounding box center [653, 134] width 7 height 7
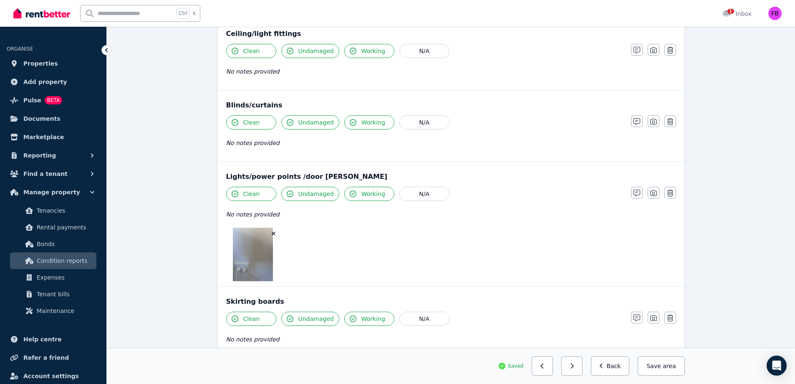
scroll to position [678, 0]
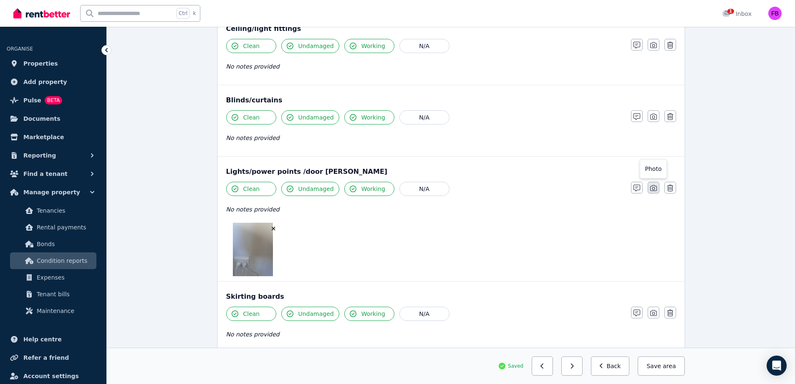
click at [652, 190] on icon "button" at bounding box center [653, 188] width 7 height 7
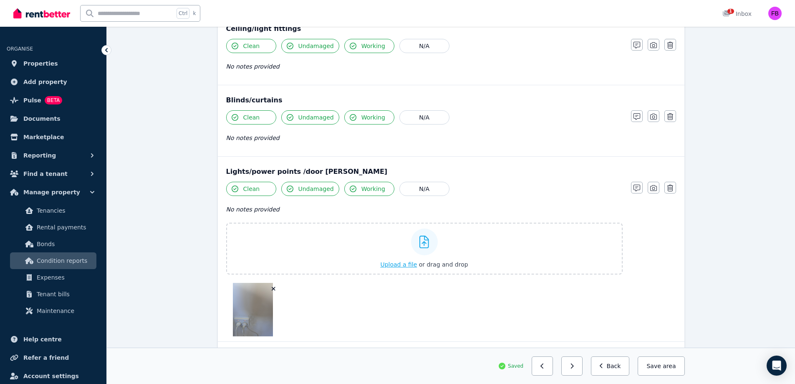
click at [401, 259] on div "Upload a file or drag and drop" at bounding box center [424, 248] width 88 height 50
click at [0, 0] on input "Upload a file or drag and drop" at bounding box center [0, 0] width 0 height 0
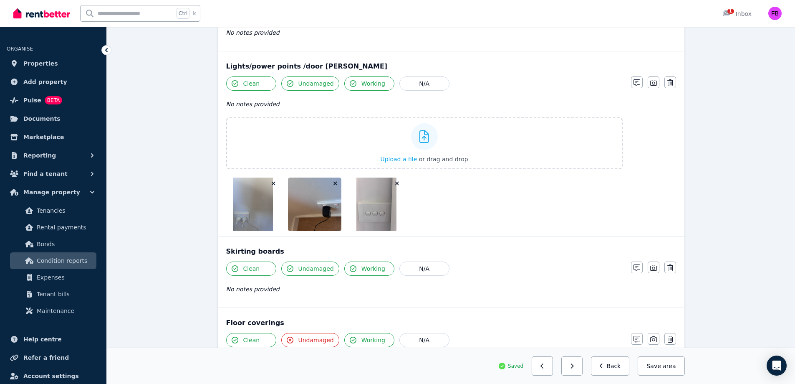
scroll to position [782, 0]
click at [409, 160] on span "Upload a file" at bounding box center [398, 160] width 37 height 7
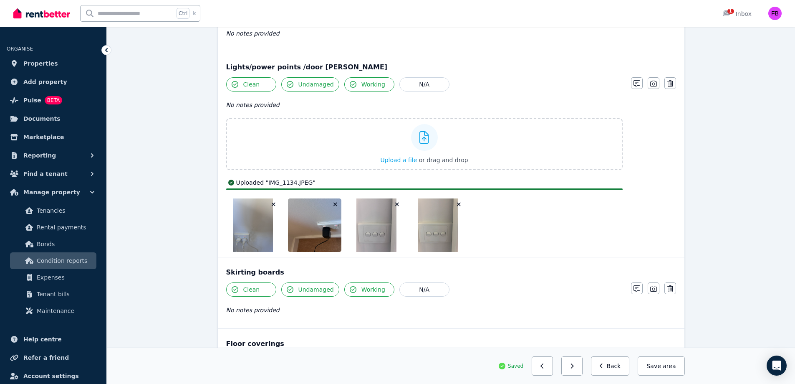
click at [458, 202] on icon "button" at bounding box center [459, 204] width 5 height 6
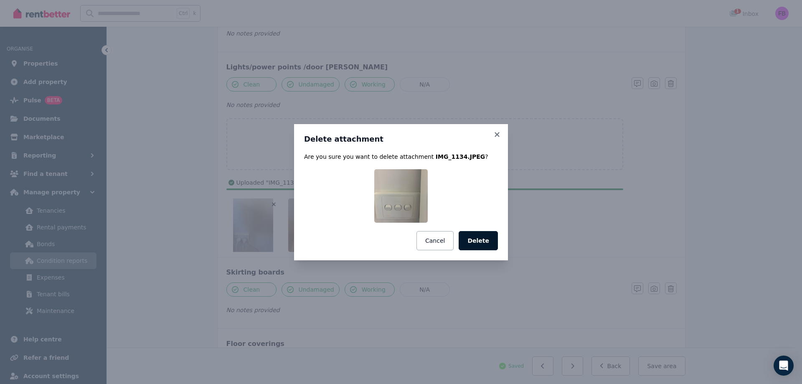
click at [480, 235] on button "Delete" at bounding box center [477, 240] width 39 height 19
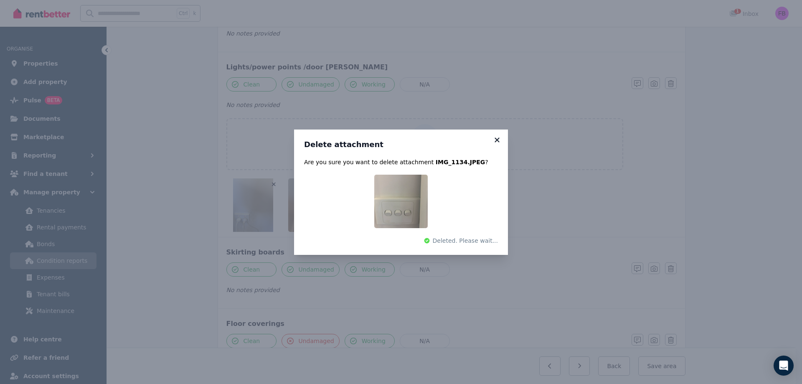
click at [498, 139] on icon at bounding box center [496, 139] width 5 height 5
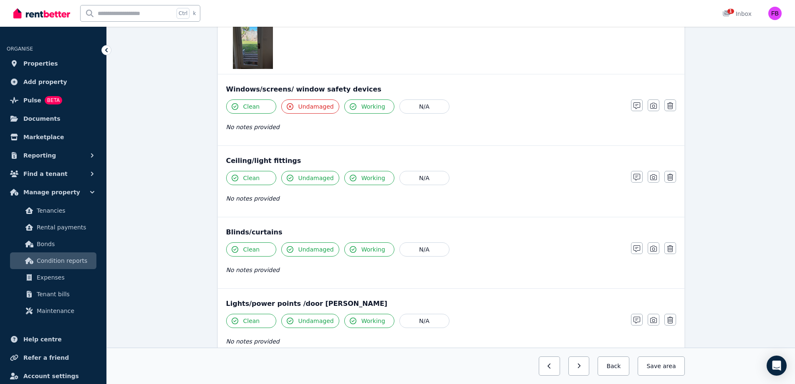
scroll to position [545, 0]
click at [655, 175] on icon "button" at bounding box center [653, 177] width 7 height 7
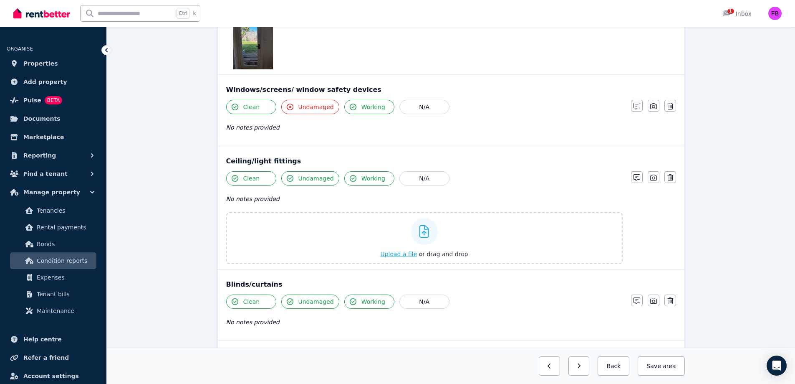
click at [398, 253] on span "Upload a file" at bounding box center [398, 253] width 37 height 7
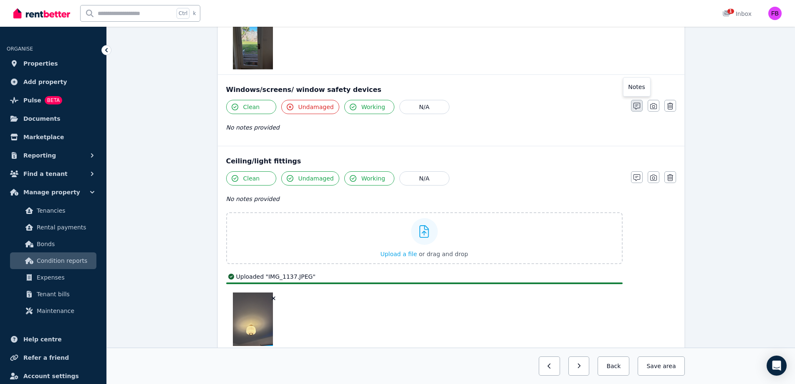
click at [640, 109] on icon "button" at bounding box center [637, 106] width 7 height 7
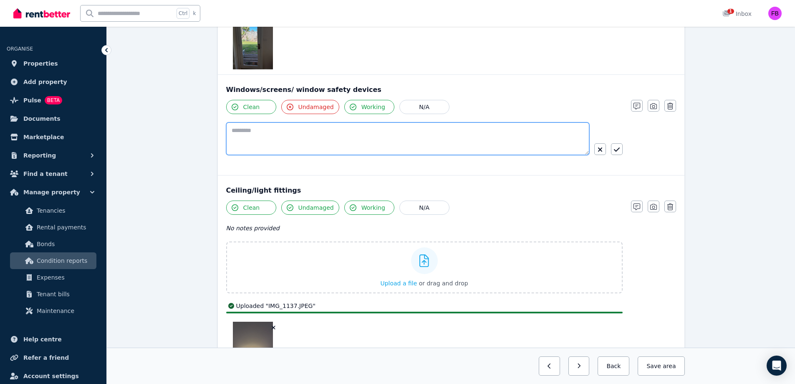
click at [363, 149] on textarea at bounding box center [407, 138] width 363 height 33
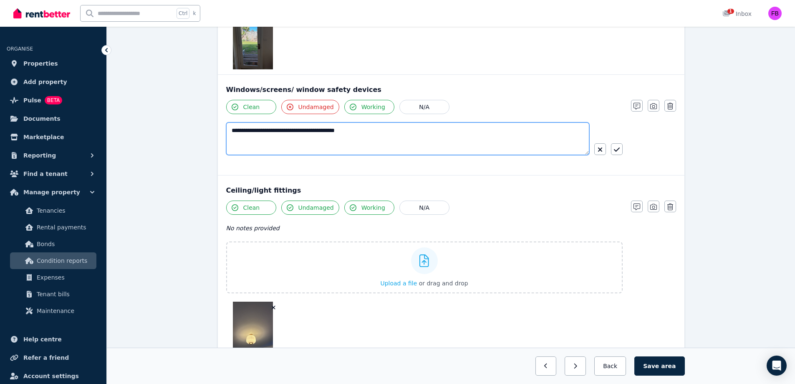
click at [336, 131] on textarea "**********" at bounding box center [407, 138] width 363 height 33
type textarea "**********"
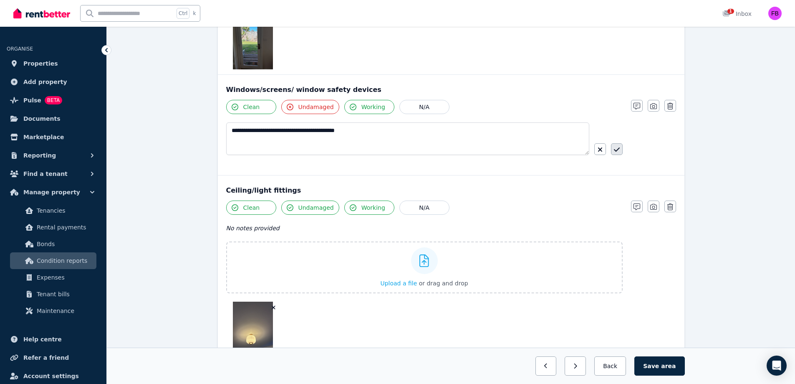
click at [618, 149] on icon "button" at bounding box center [617, 149] width 6 height 4
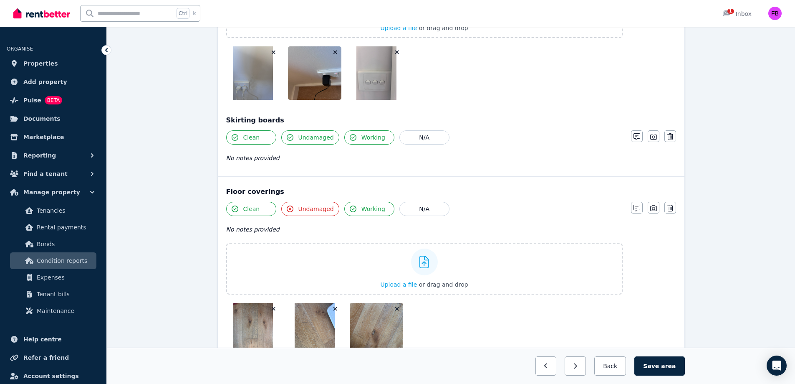
scroll to position [1118, 0]
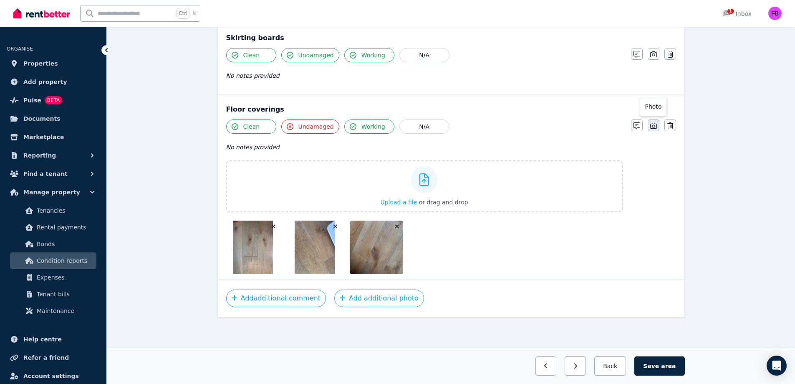
click at [654, 124] on icon "button" at bounding box center [653, 125] width 7 height 7
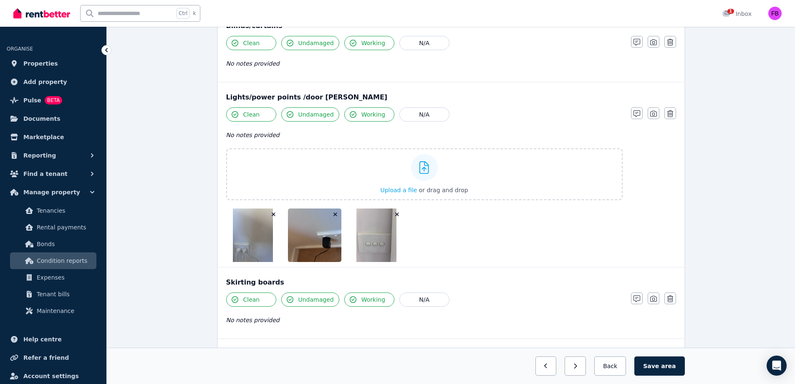
scroll to position [870, 0]
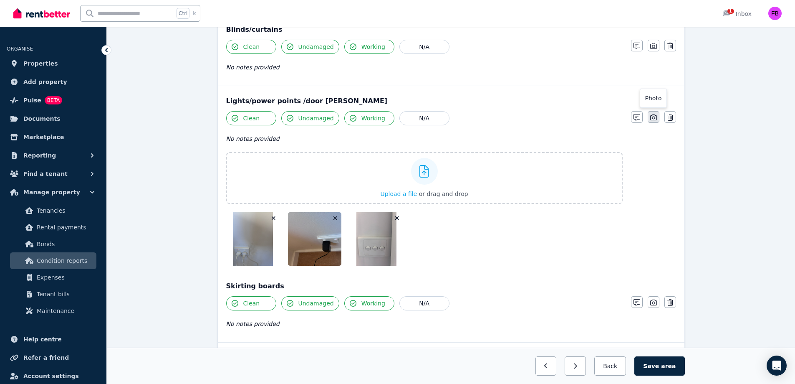
click at [652, 114] on button "button" at bounding box center [654, 117] width 12 height 12
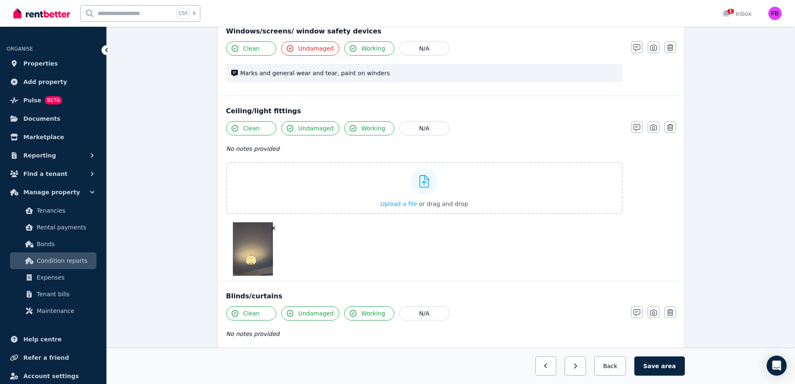
scroll to position [603, 0]
click at [651, 127] on icon "button" at bounding box center [653, 127] width 7 height 7
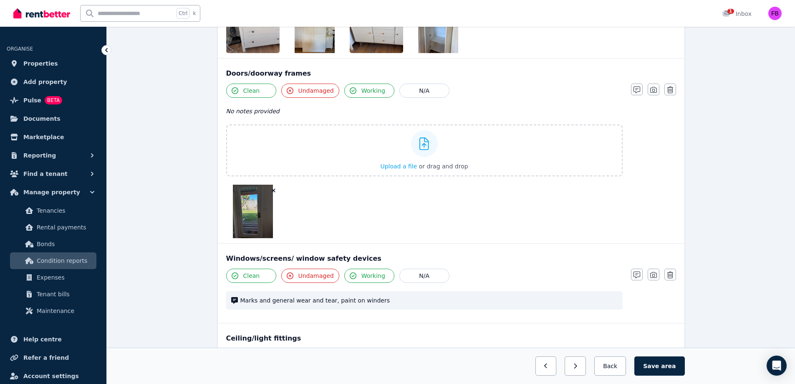
scroll to position [334, 0]
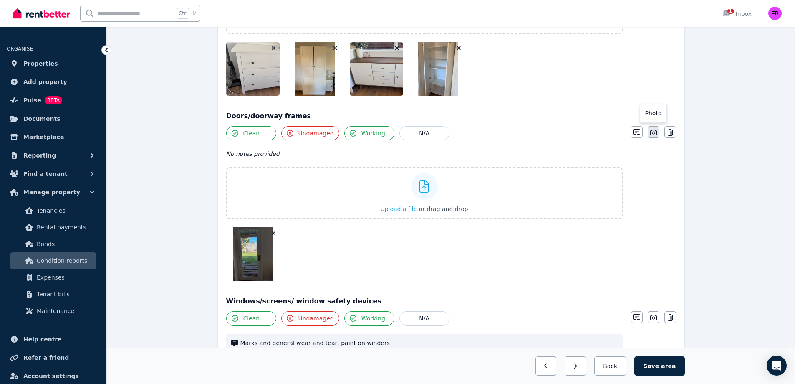
click at [653, 129] on button "button" at bounding box center [654, 132] width 12 height 12
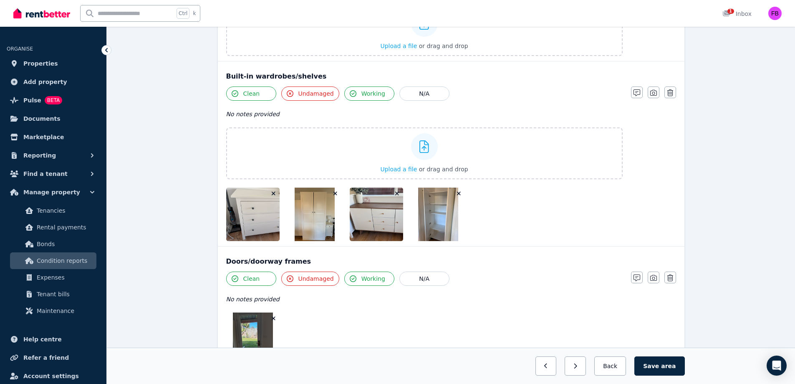
scroll to position [187, 0]
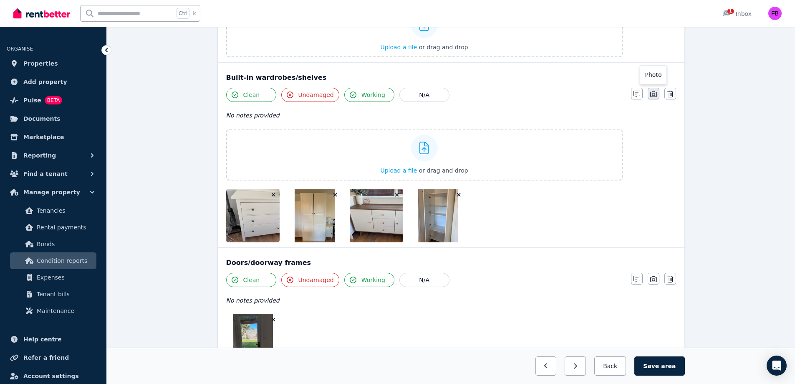
click at [654, 96] on icon "button" at bounding box center [653, 94] width 7 height 6
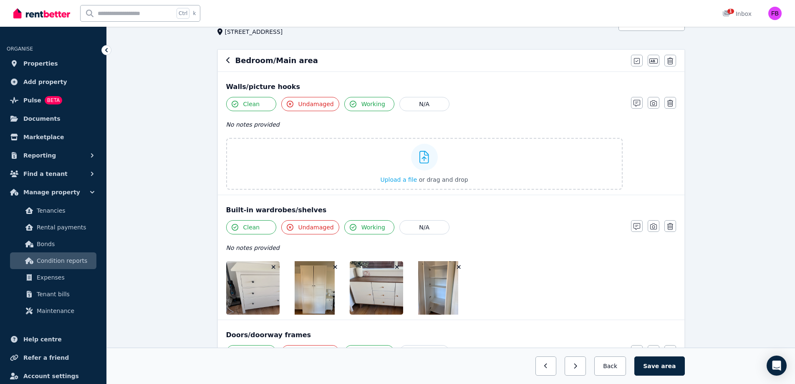
scroll to position [55, 0]
click at [653, 105] on icon "button" at bounding box center [653, 104] width 7 height 6
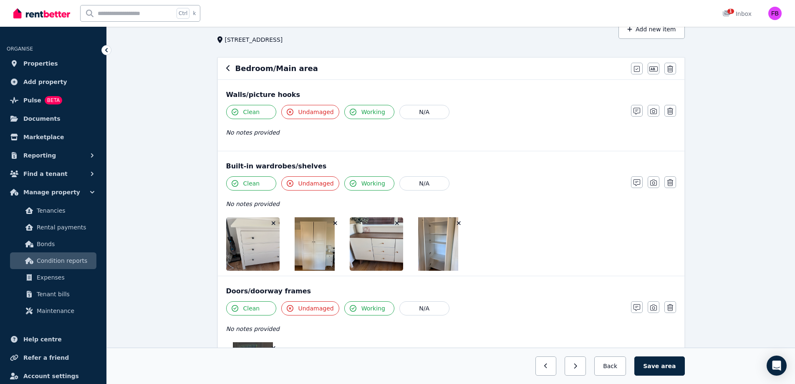
scroll to position [0, 0]
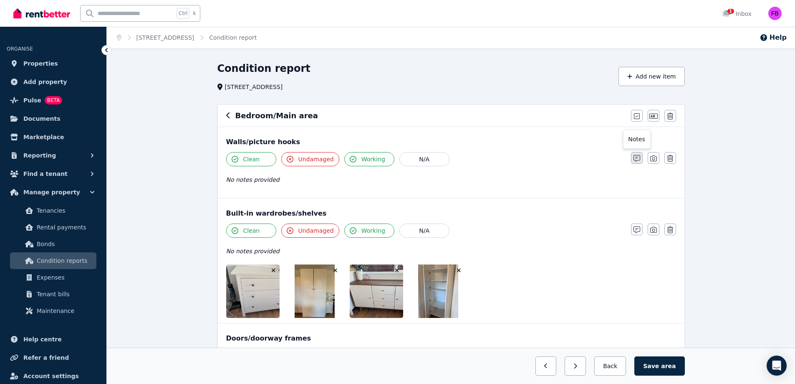
click at [639, 160] on icon "button" at bounding box center [637, 158] width 7 height 7
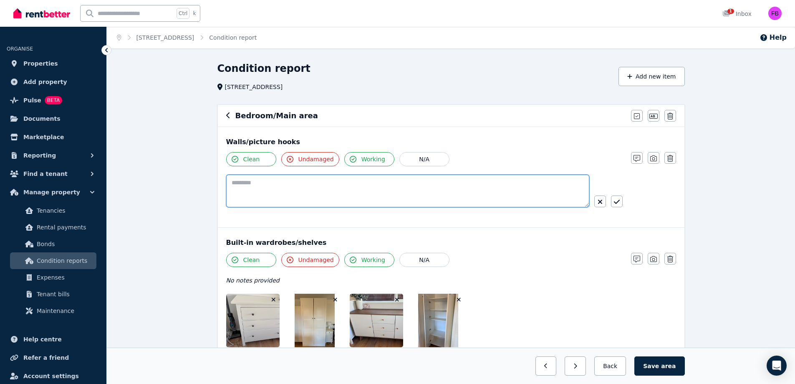
click at [391, 193] on textarea at bounding box center [407, 191] width 363 height 33
type textarea "**********"
click at [622, 204] on button "button" at bounding box center [617, 201] width 12 height 12
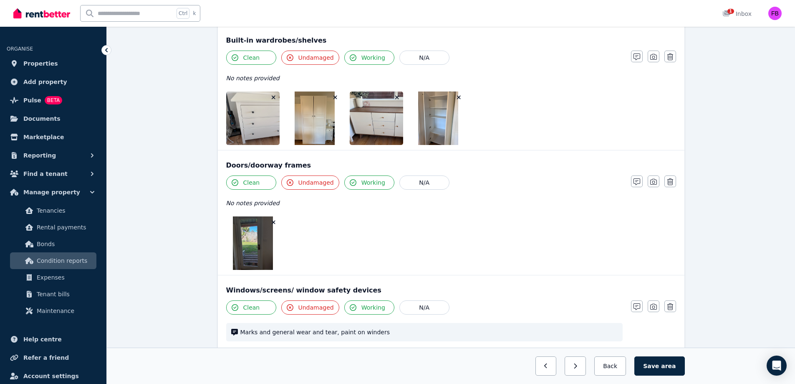
scroll to position [181, 0]
click at [478, 240] on div at bounding box center [424, 243] width 397 height 53
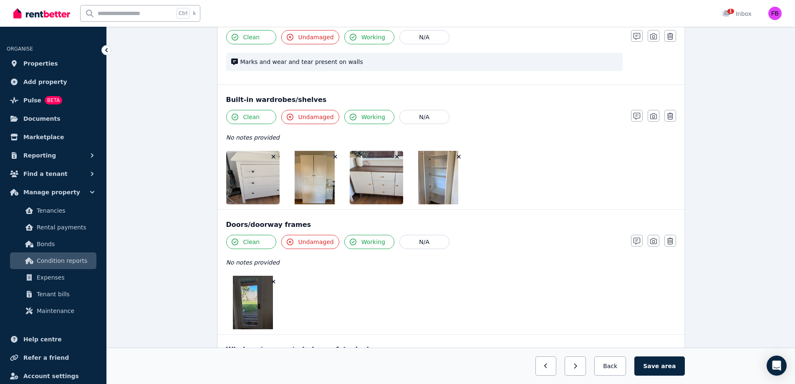
scroll to position [0, 0]
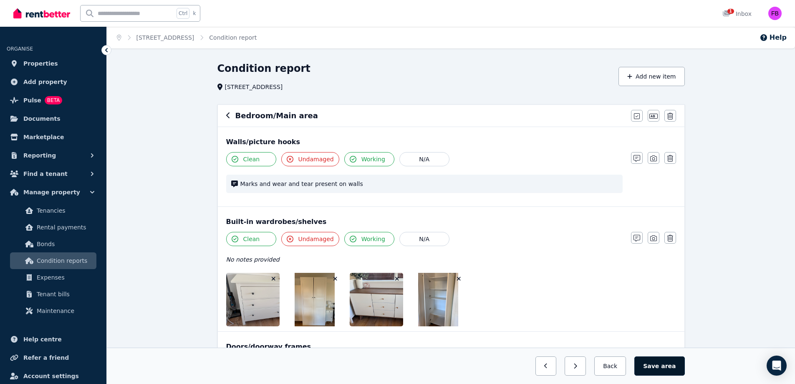
click at [663, 360] on button "Save area" at bounding box center [660, 365] width 50 height 19
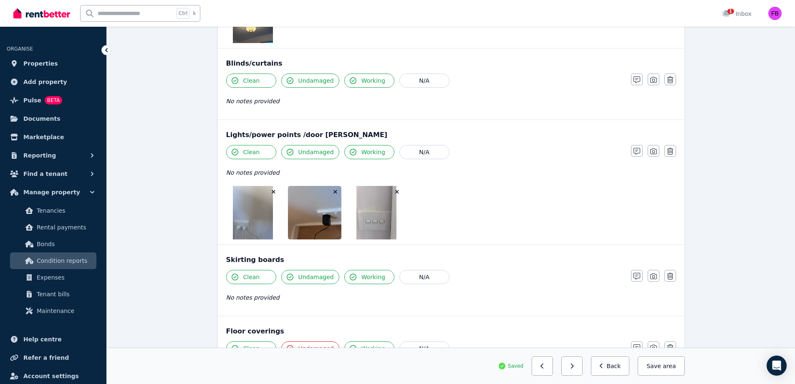
scroll to position [774, 0]
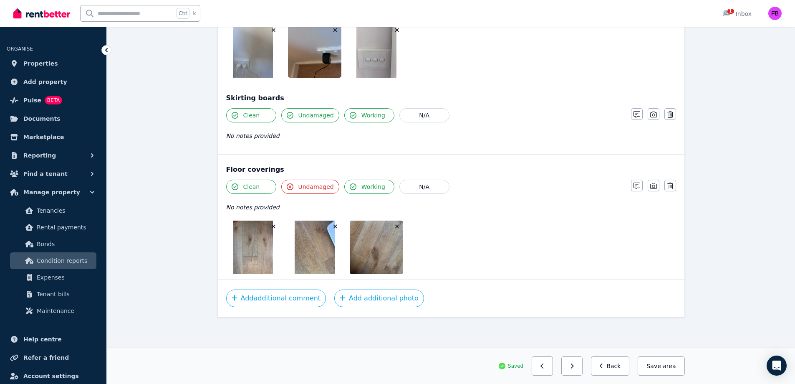
drag, startPoint x: 495, startPoint y: 224, endPoint x: 611, endPoint y: 313, distance: 146.0
click at [611, 313] on div "Add additional comment Add additional photo" at bounding box center [451, 298] width 467 height 38
click at [652, 363] on button "Save area" at bounding box center [661, 365] width 47 height 19
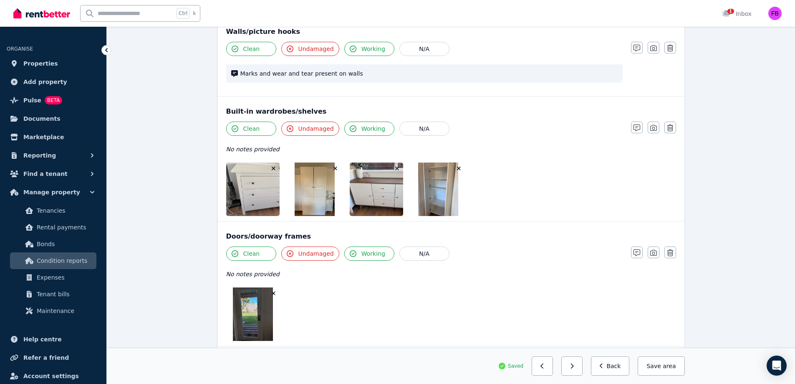
scroll to position [0, 0]
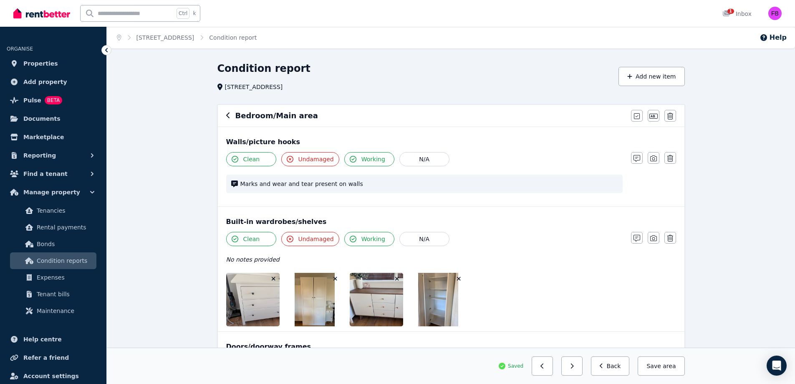
click at [231, 117] on div "Bedroom/Main area" at bounding box center [426, 116] width 400 height 12
click at [227, 117] on icon "button" at bounding box center [228, 115] width 4 height 7
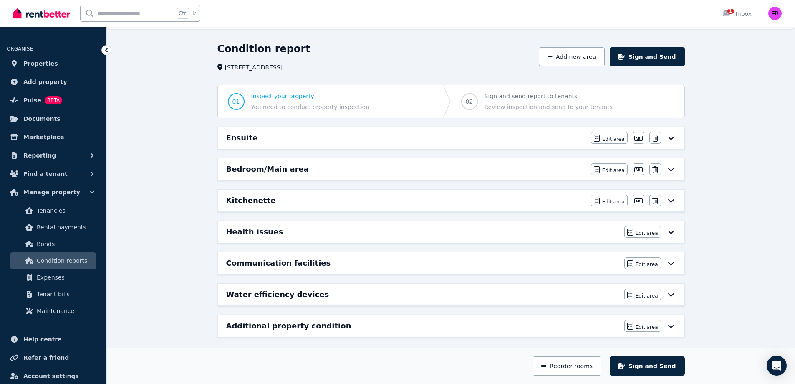
scroll to position [25, 0]
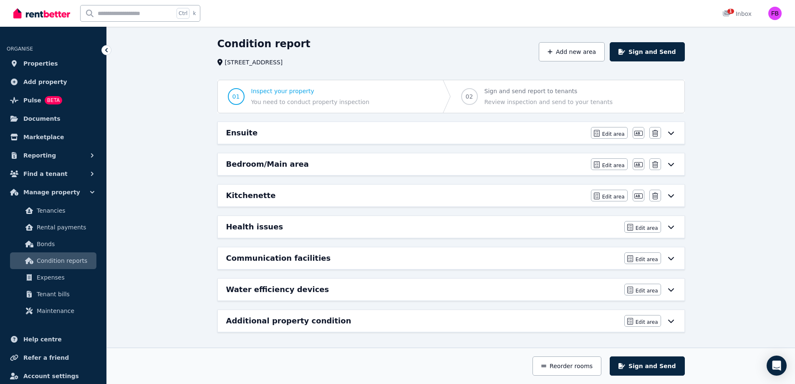
click at [539, 296] on div "Water efficiency devices Edit area Edit area" at bounding box center [451, 289] width 467 height 22
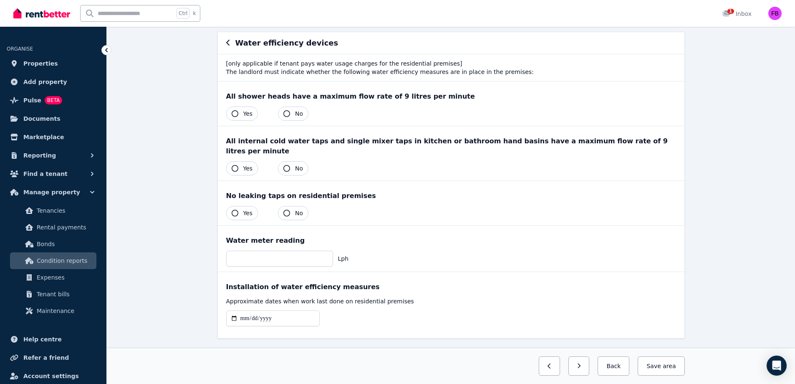
scroll to position [74, 0]
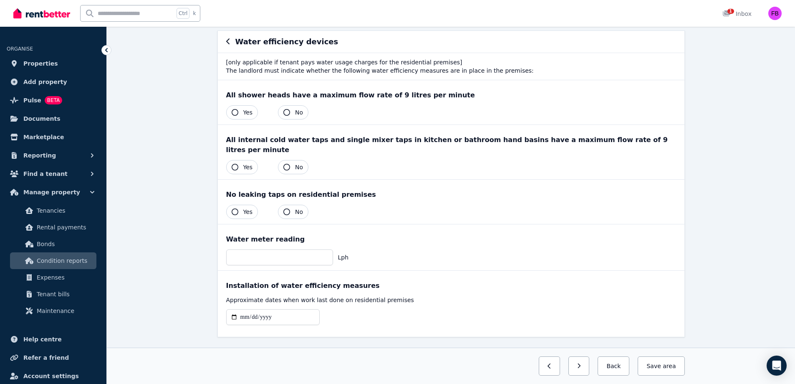
click at [244, 104] on div "All shower heads have a maximum flow rate of 9 litres per minute Yes No" at bounding box center [451, 102] width 467 height 44
click at [246, 111] on span "Yes" at bounding box center [248, 112] width 10 height 8
click at [247, 163] on span "Yes" at bounding box center [248, 167] width 10 height 8
click at [250, 207] on span "Yes" at bounding box center [248, 211] width 10 height 8
click at [273, 249] on input "number" at bounding box center [279, 257] width 107 height 16
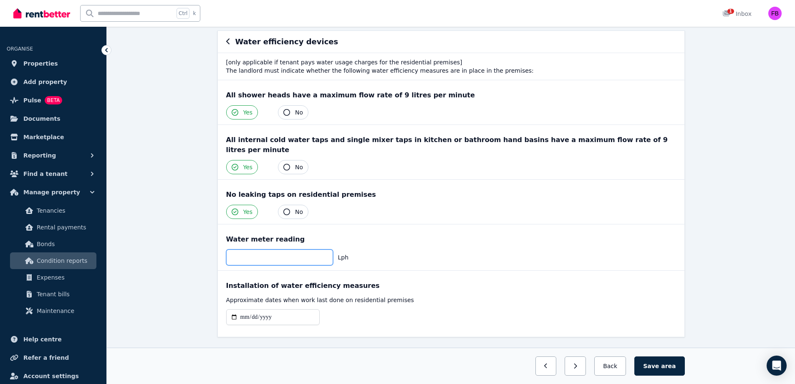
scroll to position [83, 0]
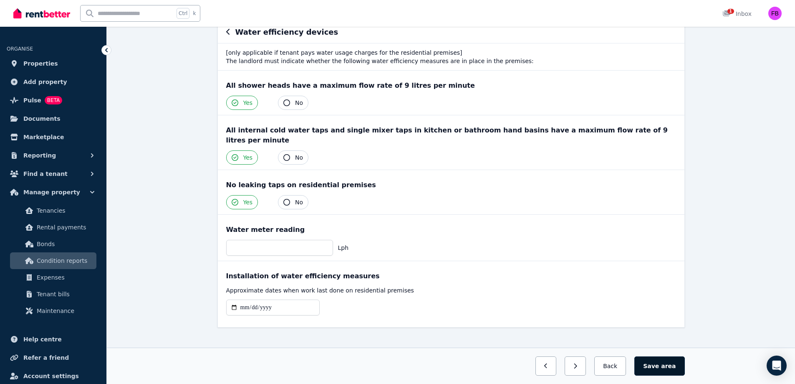
click at [659, 367] on button "Save area" at bounding box center [660, 365] width 50 height 19
click at [228, 32] on icon "button" at bounding box center [228, 31] width 4 height 7
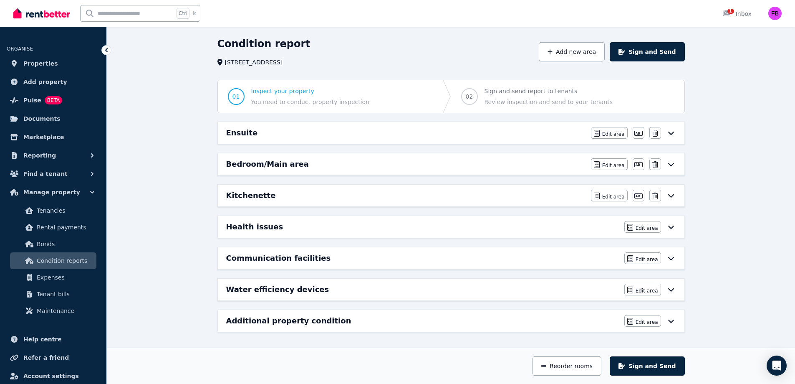
scroll to position [25, 0]
click at [675, 289] on icon at bounding box center [671, 289] width 10 height 7
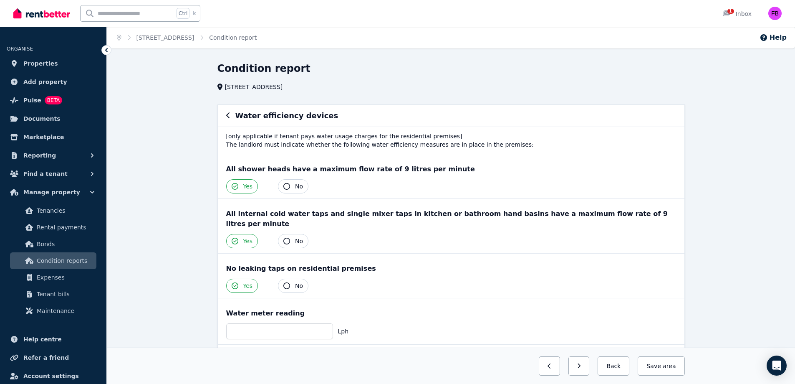
scroll to position [83, 0]
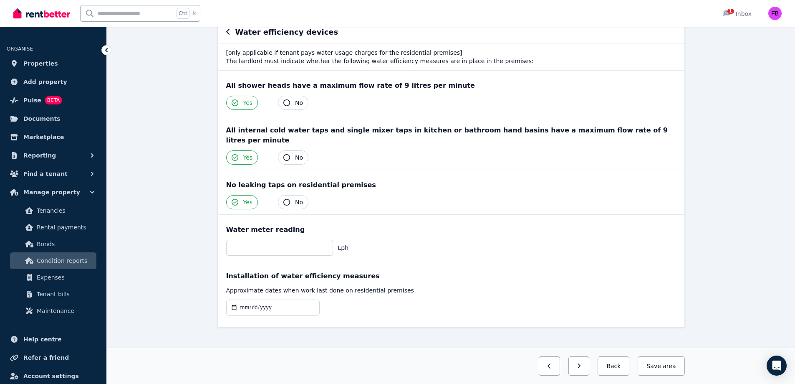
click at [230, 36] on button "button" at bounding box center [228, 32] width 4 height 10
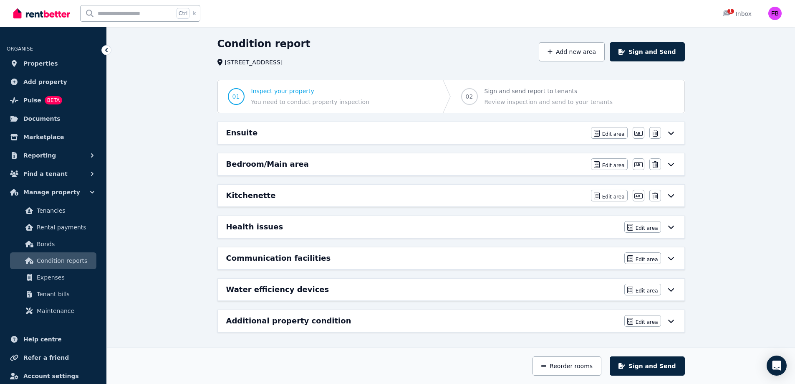
scroll to position [25, 0]
click at [650, 291] on span "Edit area" at bounding box center [647, 290] width 23 height 7
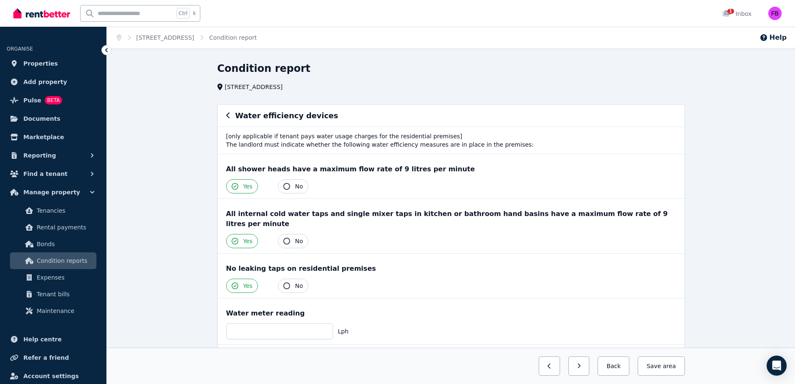
click at [650, 298] on div "Water meter reading Lph" at bounding box center [451, 321] width 467 height 46
click at [232, 112] on div "Water efficiency devices" at bounding box center [451, 116] width 450 height 12
click at [228, 119] on button "button" at bounding box center [228, 116] width 4 height 10
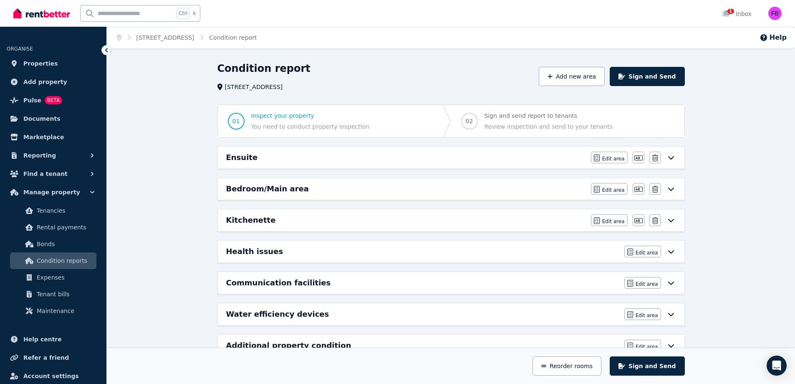
scroll to position [25, 0]
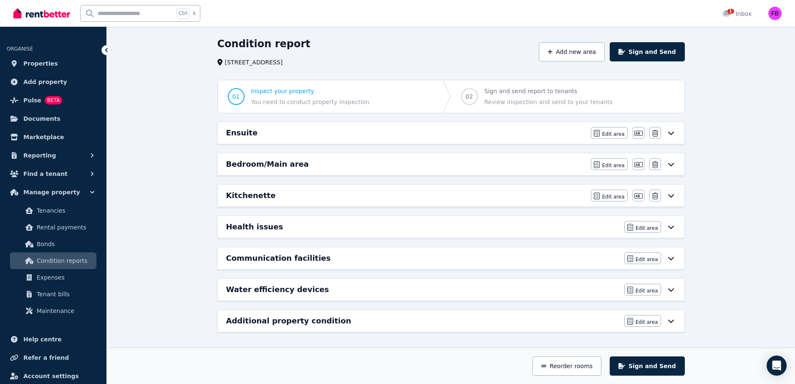
click at [671, 227] on icon at bounding box center [671, 226] width 10 height 7
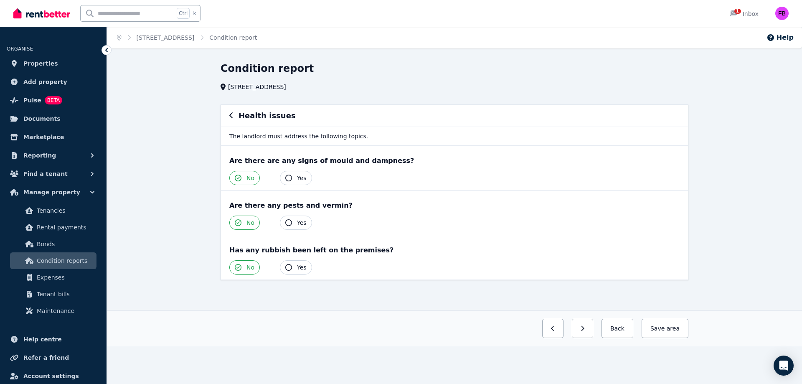
click at [230, 116] on icon "button" at bounding box center [230, 115] width 3 height 6
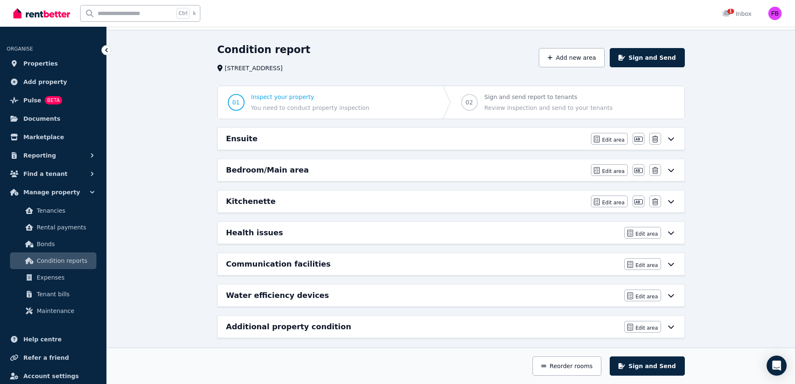
scroll to position [25, 0]
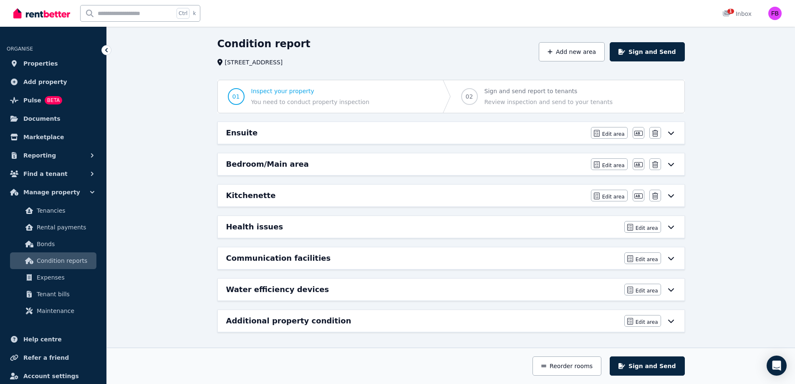
click at [519, 325] on div "Additional property condition" at bounding box center [422, 321] width 393 height 12
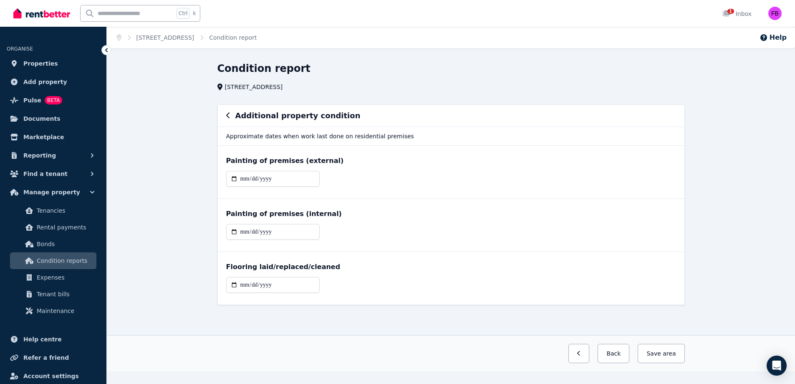
scroll to position [0, 0]
click at [620, 357] on button "Back" at bounding box center [617, 353] width 32 height 19
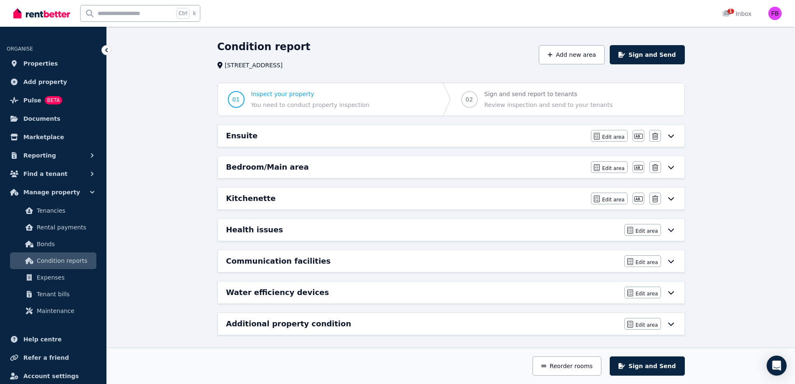
scroll to position [21, 0]
click at [654, 53] on button "Sign and Send" at bounding box center [647, 55] width 75 height 19
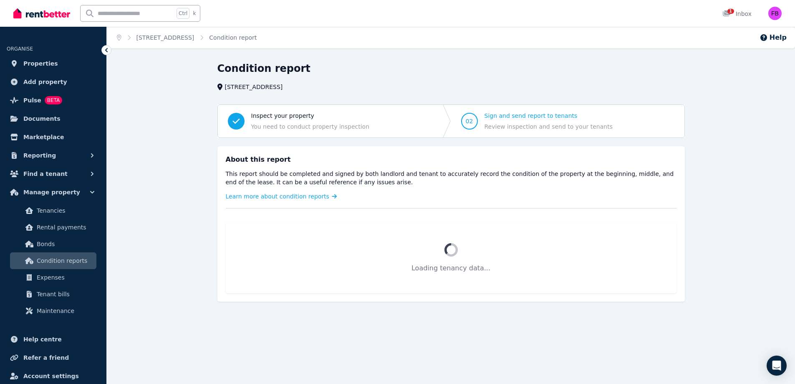
scroll to position [0, 0]
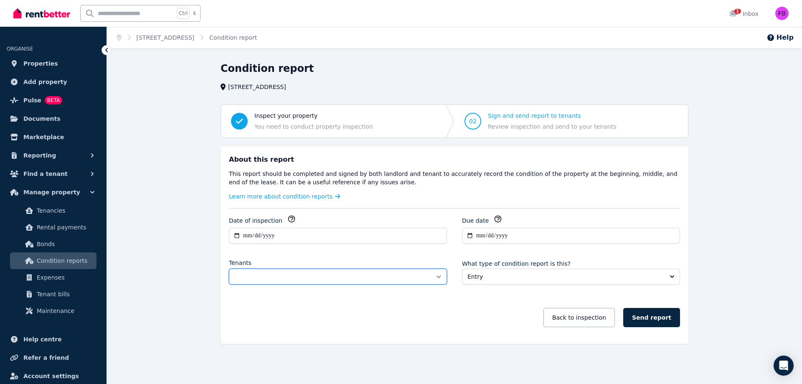
click at [350, 272] on select "**********" at bounding box center [338, 276] width 218 height 16
click at [526, 296] on div "**********" at bounding box center [454, 275] width 451 height 121
click at [415, 233] on input "**********" at bounding box center [338, 236] width 218 height 16
click at [526, 235] on input "**********" at bounding box center [571, 236] width 218 height 16
click at [290, 114] on span "Inspect your property" at bounding box center [313, 115] width 119 height 8
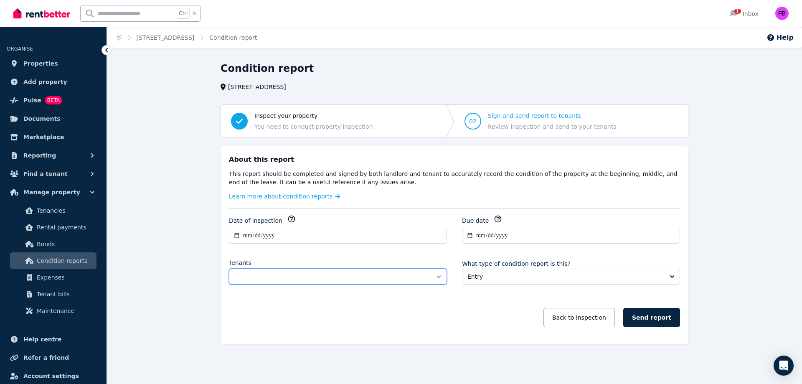
click at [372, 273] on select "**********" at bounding box center [338, 276] width 218 height 16
click at [229, 268] on select "**********" at bounding box center [338, 276] width 218 height 16
click at [599, 319] on button "Back to inspection" at bounding box center [578, 317] width 71 height 19
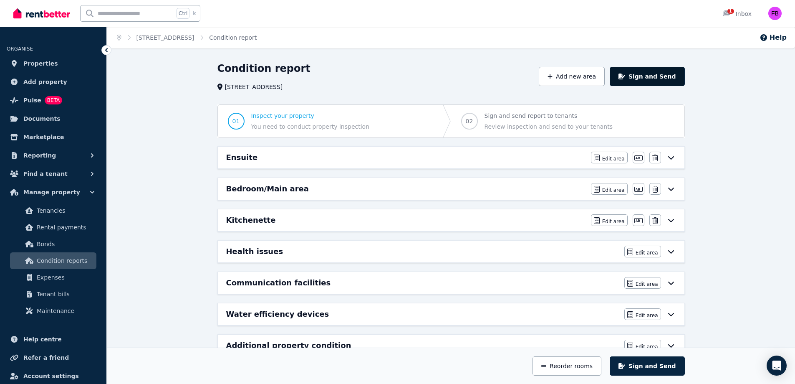
click at [654, 75] on button "Sign and Send" at bounding box center [647, 76] width 75 height 19
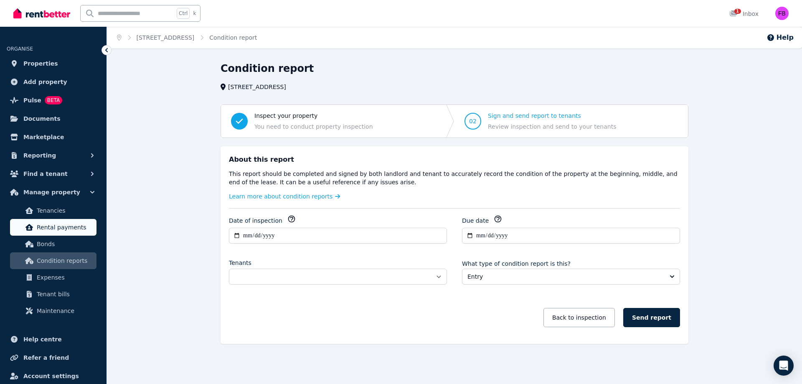
click at [70, 220] on link "Rental payments" at bounding box center [53, 227] width 86 height 17
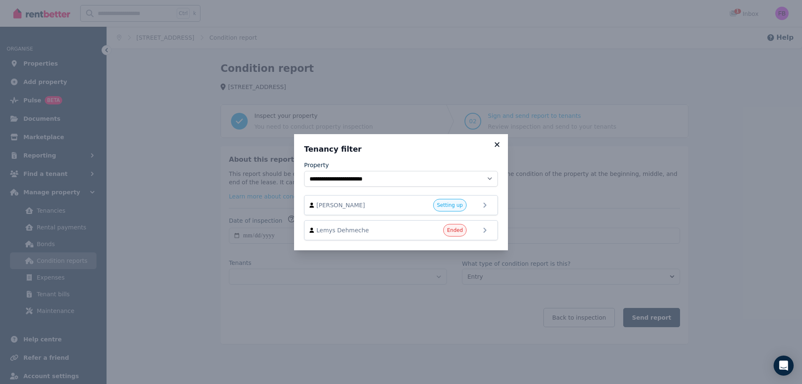
click at [495, 143] on icon at bounding box center [497, 145] width 8 height 8
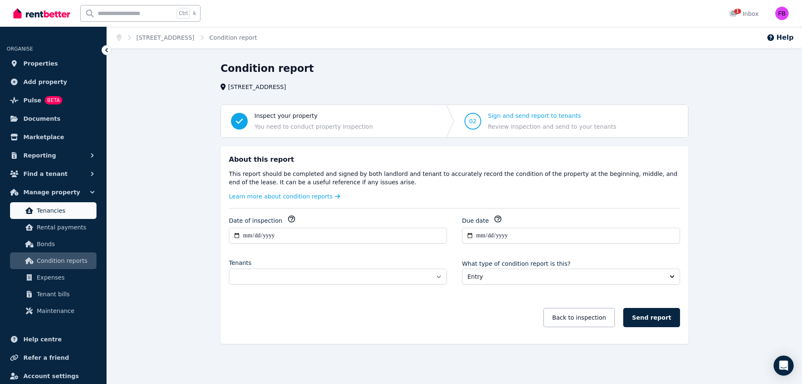
click at [51, 210] on span "Tenancies" at bounding box center [65, 210] width 56 height 10
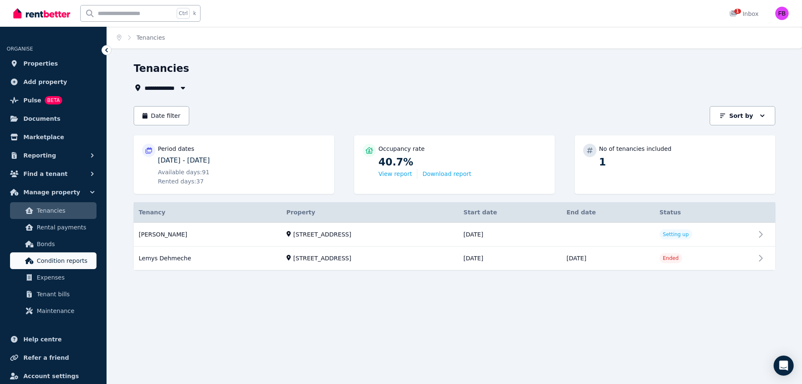
click at [65, 262] on span "Condition reports" at bounding box center [65, 260] width 56 height 10
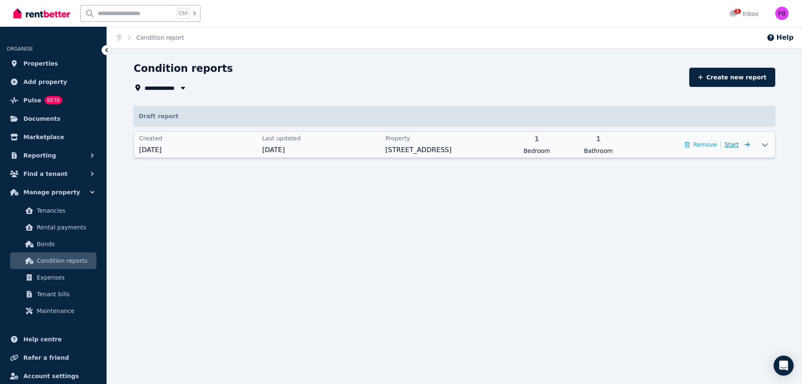
click at [741, 148] on span "Start" at bounding box center [736, 144] width 25 height 10
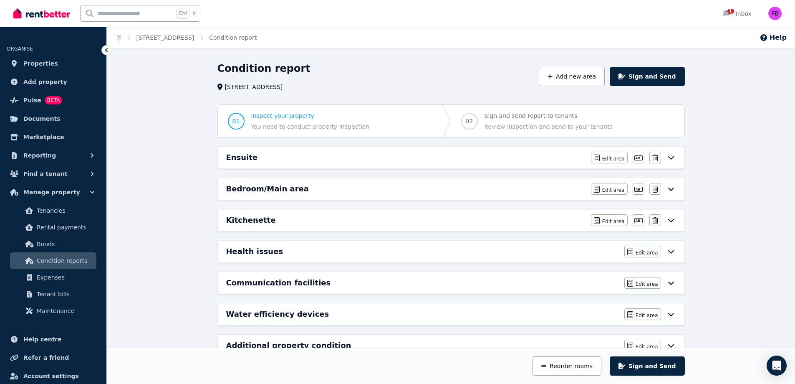
click at [541, 152] on div "Ensuite" at bounding box center [406, 158] width 360 height 12
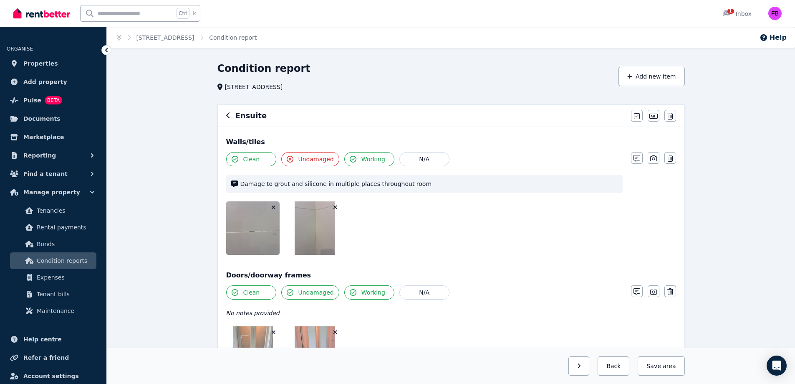
click at [235, 119] on div "Ensuite" at bounding box center [426, 116] width 400 height 12
click at [248, 119] on h6 "Ensuite" at bounding box center [251, 116] width 32 height 12
click at [228, 117] on icon "button" at bounding box center [227, 115] width 3 height 6
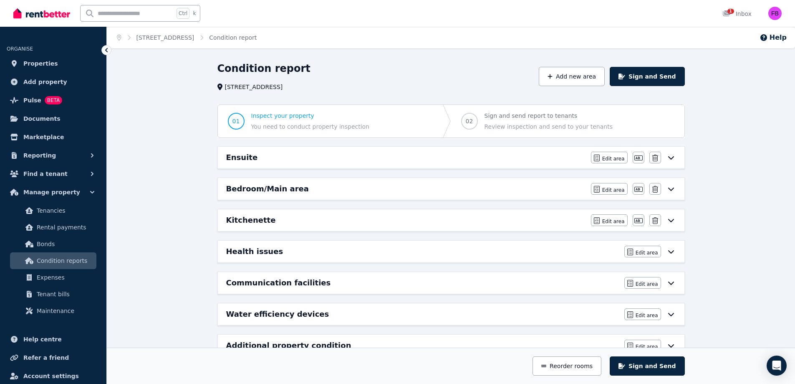
scroll to position [25, 0]
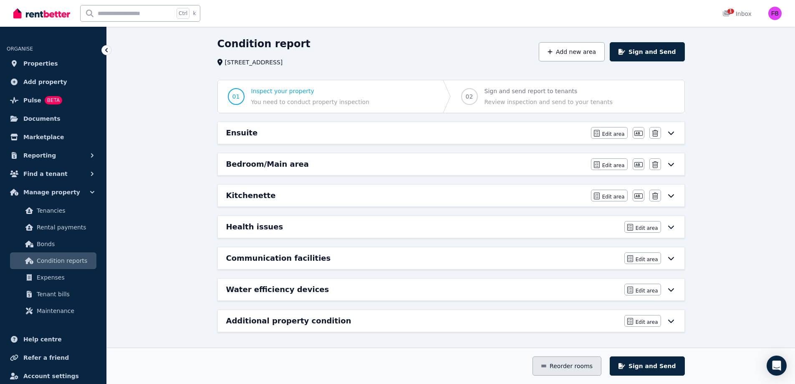
click at [584, 363] on button "Reorder rooms" at bounding box center [567, 365] width 69 height 19
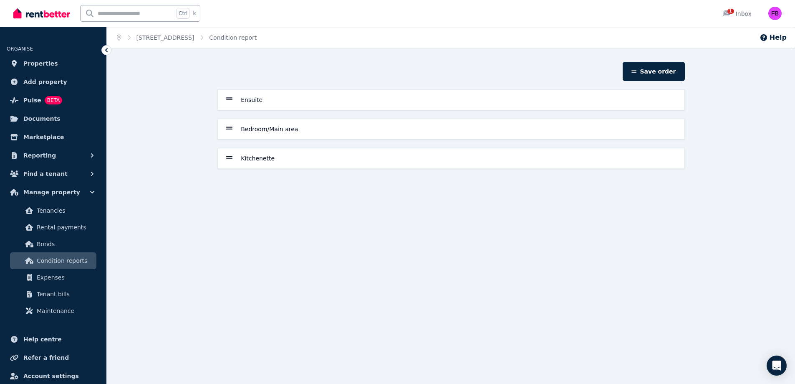
scroll to position [0, 0]
drag, startPoint x: 274, startPoint y: 128, endPoint x: 262, endPoint y: 93, distance: 37.0
click at [262, 93] on div "Ensuite Bedroom/Main area Kitchenette" at bounding box center [454, 128] width 474 height 79
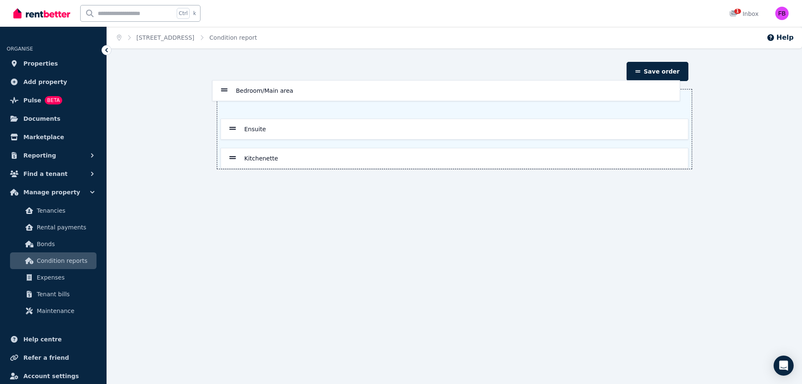
drag, startPoint x: 233, startPoint y: 130, endPoint x: 224, endPoint y: 89, distance: 42.7
click at [224, 89] on section "Save order Ensuite Bedroom/Main area Kitchenette" at bounding box center [454, 123] width 474 height 122
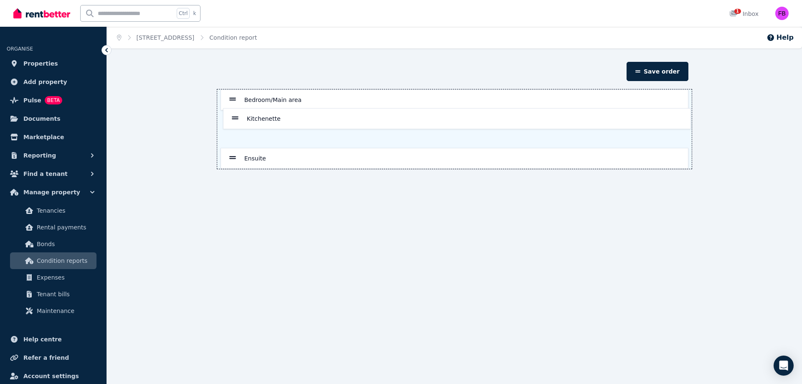
drag, startPoint x: 230, startPoint y: 157, endPoint x: 225, endPoint y: 115, distance: 42.8
click at [225, 113] on div "Bedroom/Main area Ensuite Kitchenette" at bounding box center [454, 128] width 474 height 79
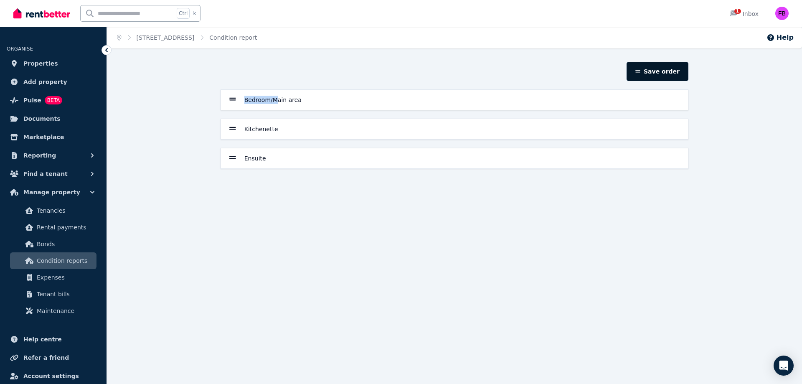
click at [656, 69] on button "Save order" at bounding box center [657, 71] width 62 height 19
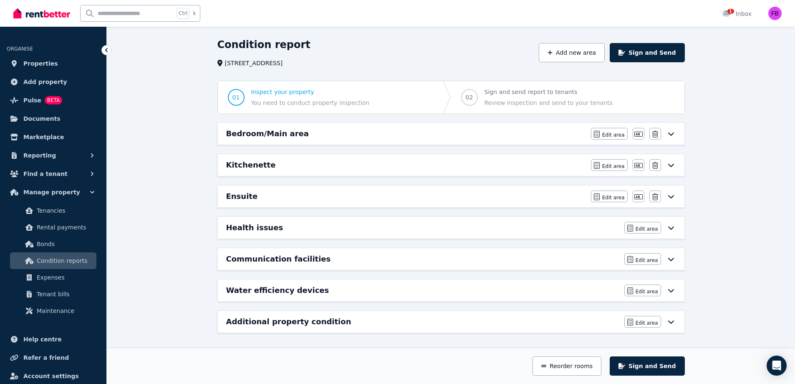
scroll to position [25, 0]
click at [657, 58] on button "Sign and Send" at bounding box center [647, 51] width 75 height 19
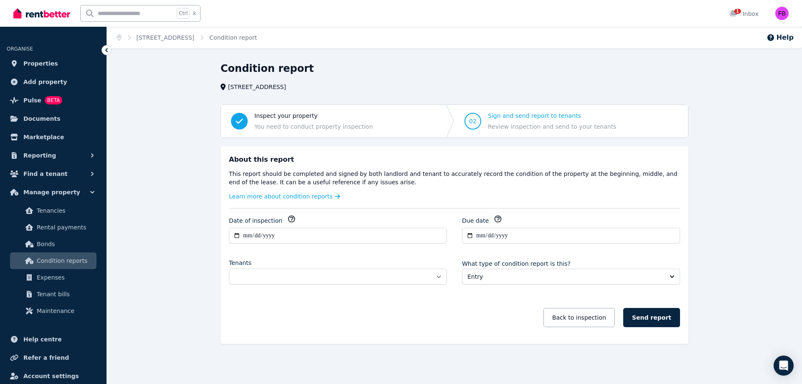
click at [424, 285] on div "**********" at bounding box center [338, 274] width 218 height 33
click at [428, 280] on select "**********" at bounding box center [338, 276] width 218 height 16
click at [72, 209] on span "Tenancies" at bounding box center [65, 210] width 56 height 10
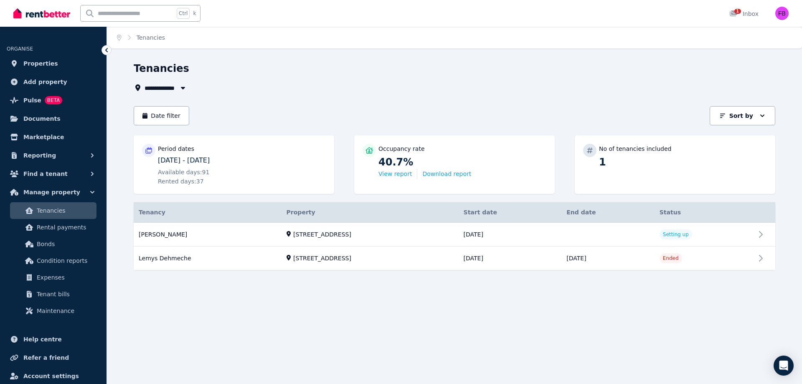
click at [263, 147] on div "Period dates" at bounding box center [242, 148] width 168 height 8
click at [43, 114] on span "Documents" at bounding box center [41, 119] width 37 height 10
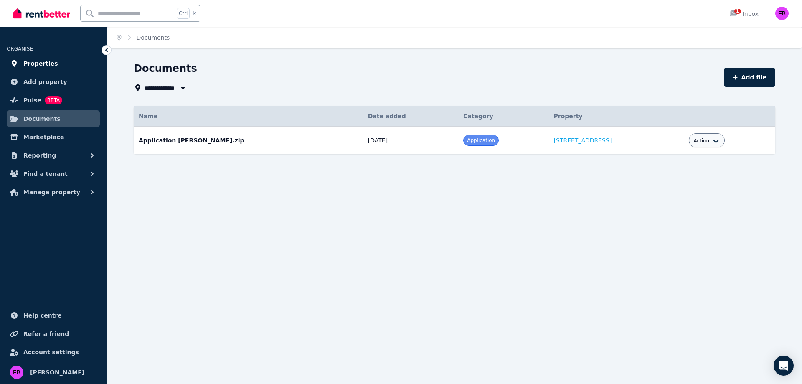
click at [59, 63] on link "Properties" at bounding box center [53, 63] width 93 height 17
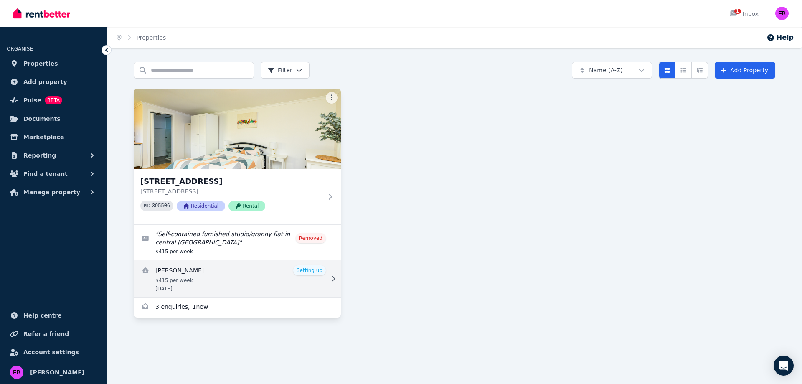
click at [335, 280] on icon at bounding box center [333, 279] width 8 height 6
click at [332, 279] on icon at bounding box center [333, 279] width 8 height 6
click at [233, 275] on link "View details for Michelle Cuesta" at bounding box center [237, 278] width 207 height 37
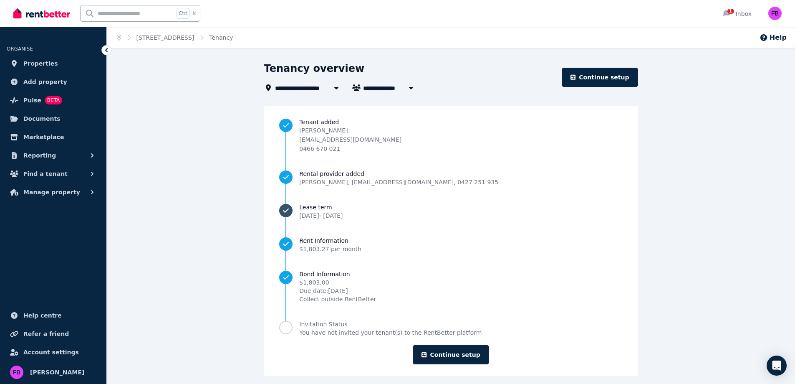
scroll to position [7, 0]
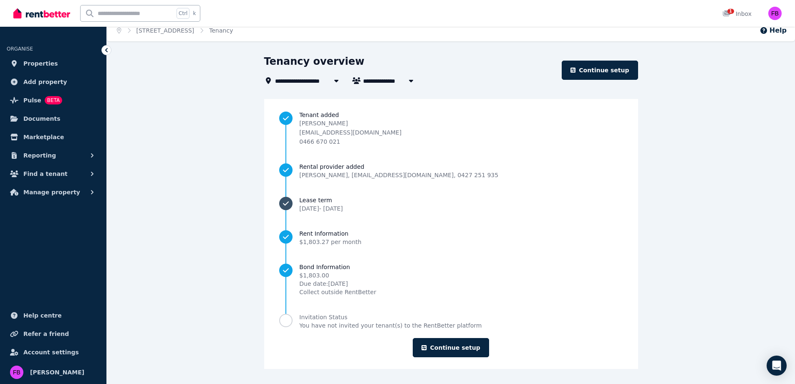
click at [476, 209] on link "Lease term [DATE] - [DATE]" at bounding box center [450, 204] width 343 height 17
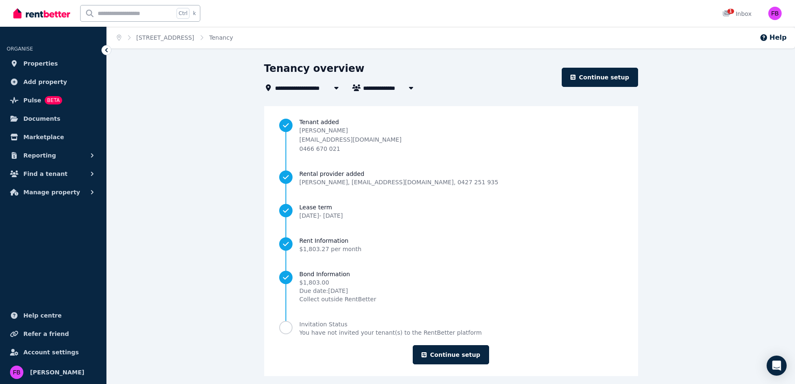
click at [382, 87] on span "[PERSON_NAME]" at bounding box center [394, 88] width 63 height 10
type input "**********"
click at [497, 99] on div "**********" at bounding box center [451, 219] width 374 height 314
click at [55, 83] on span "Add property" at bounding box center [45, 82] width 44 height 10
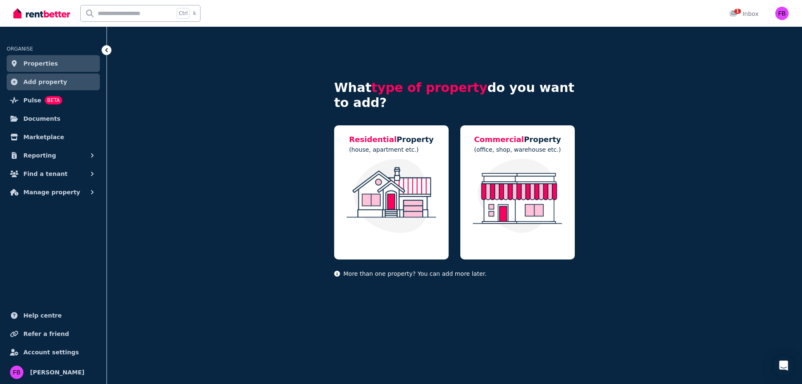
click at [61, 62] on link "Properties" at bounding box center [53, 63] width 93 height 17
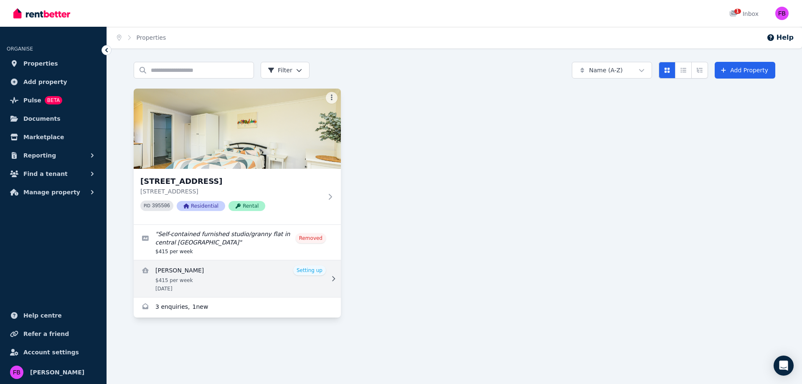
click at [229, 276] on link "View details for Michelle Cuesta" at bounding box center [237, 278] width 207 height 37
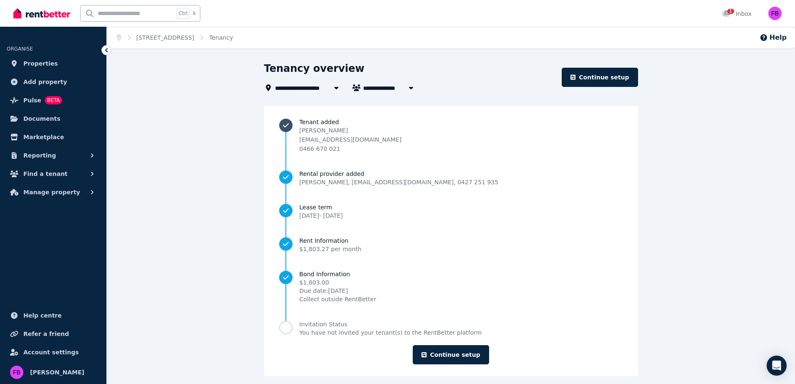
click at [402, 140] on p "[EMAIL_ADDRESS][DOMAIN_NAME]" at bounding box center [350, 139] width 102 height 8
click at [386, 87] on span "[PERSON_NAME]" at bounding box center [394, 88] width 63 height 10
type input "**********"
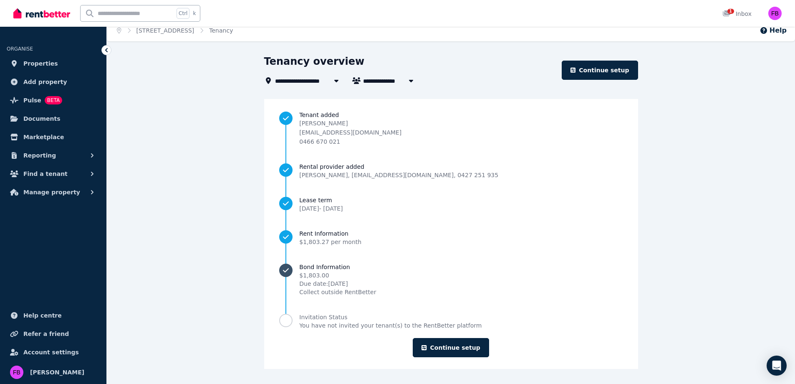
click at [366, 271] on span "$1,803.00" at bounding box center [337, 275] width 77 height 8
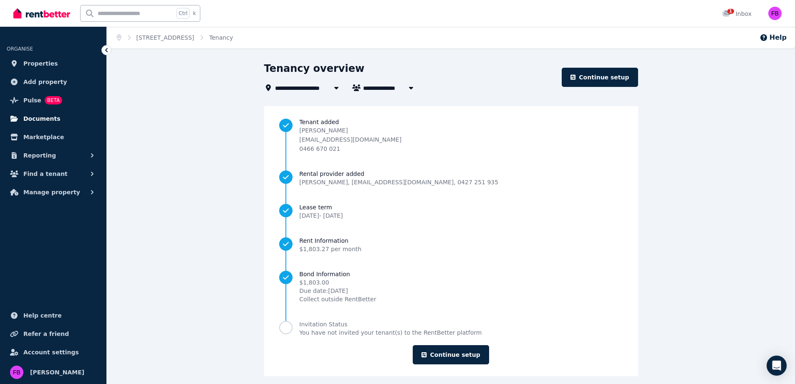
click at [45, 118] on span "Documents" at bounding box center [41, 119] width 37 height 10
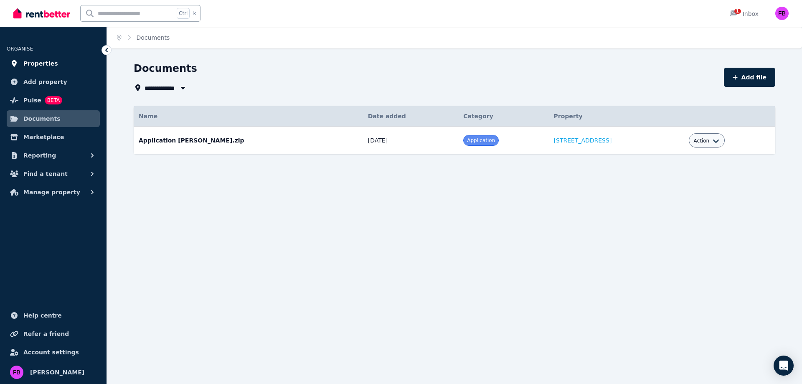
click at [44, 65] on span "Properties" at bounding box center [40, 63] width 35 height 10
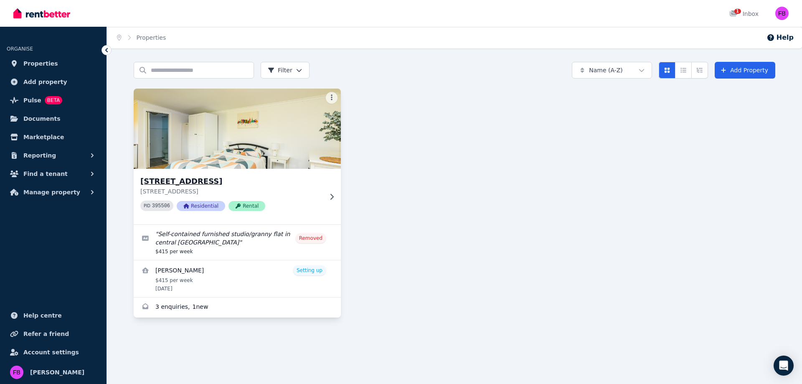
click at [328, 197] on icon at bounding box center [331, 196] width 8 height 7
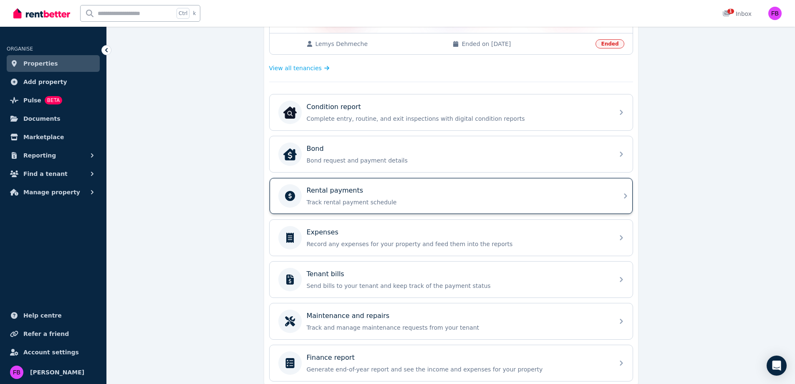
scroll to position [249, 0]
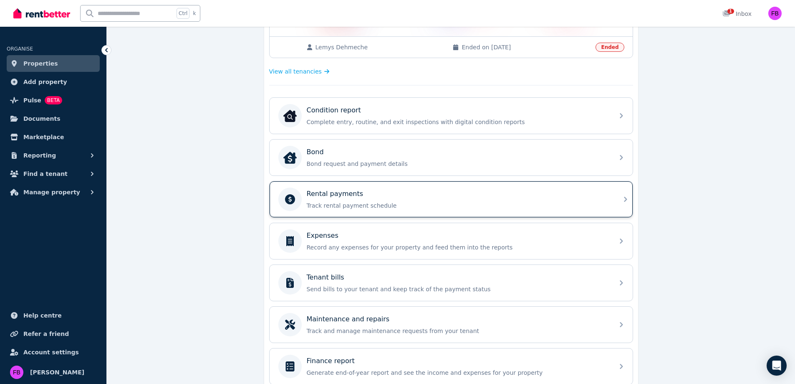
click at [498, 189] on div "Rental payments" at bounding box center [458, 194] width 302 height 10
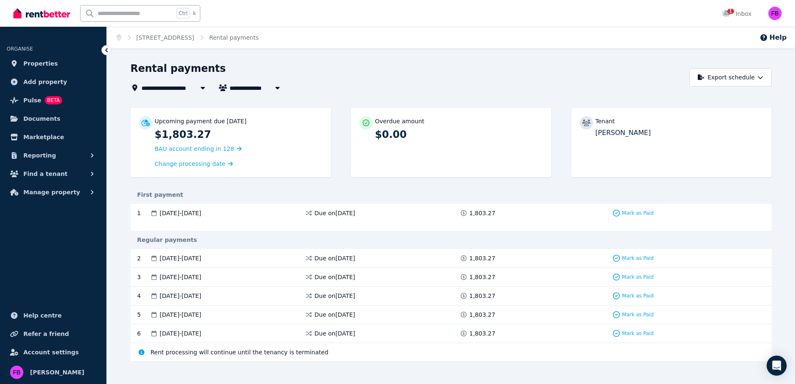
scroll to position [8, 0]
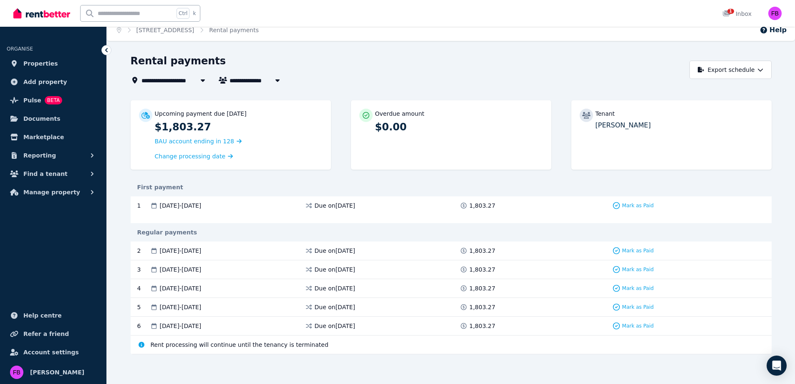
click at [262, 82] on span "[PERSON_NAME]" at bounding box center [261, 80] width 63 height 10
type input "**********"
click at [586, 76] on div "**********" at bounding box center [408, 69] width 554 height 31
